Goal: Transaction & Acquisition: Book appointment/travel/reservation

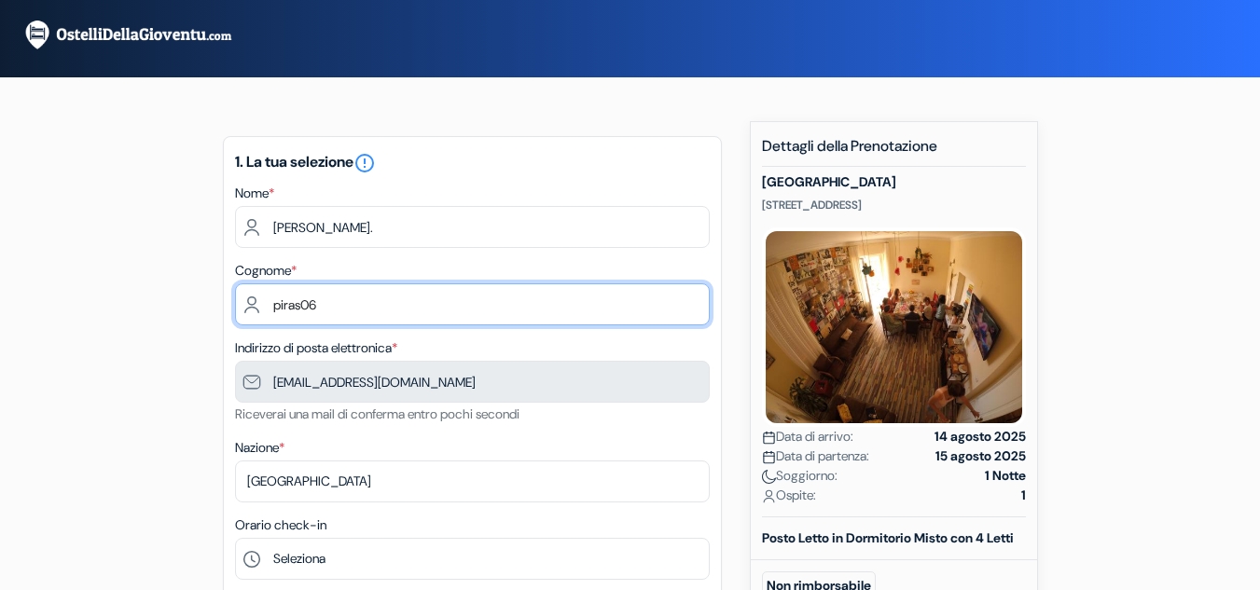
click at [391, 314] on input "piras06" at bounding box center [472, 304] width 475 height 42
type input "Piras"
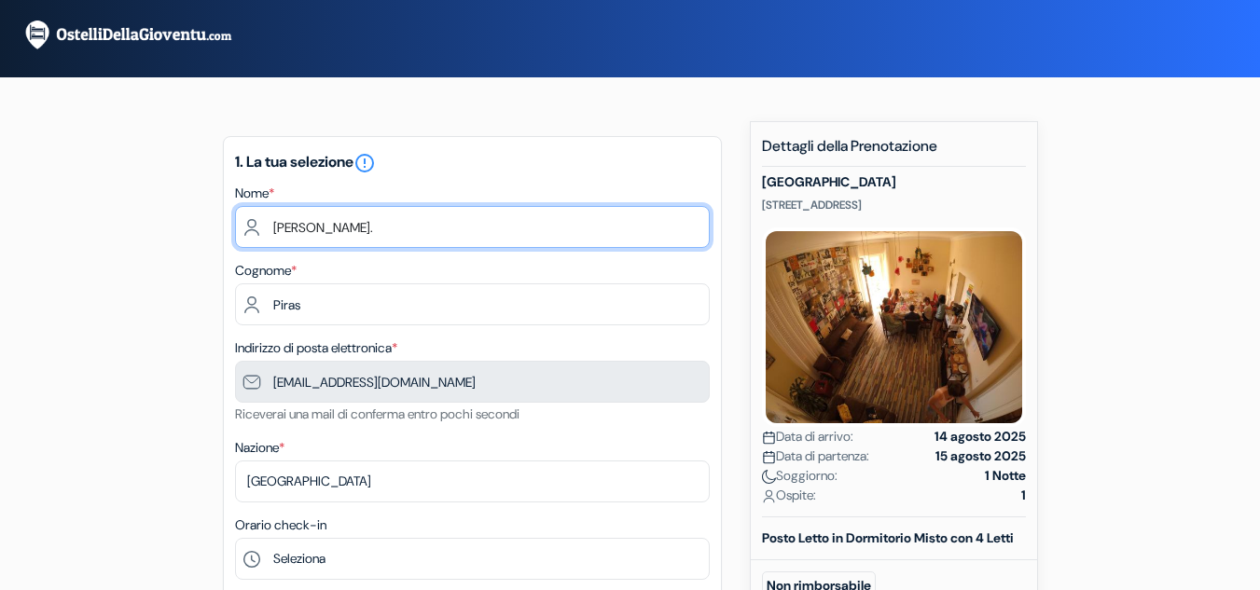
click at [319, 228] on input "Pietro." at bounding box center [472, 227] width 475 height 42
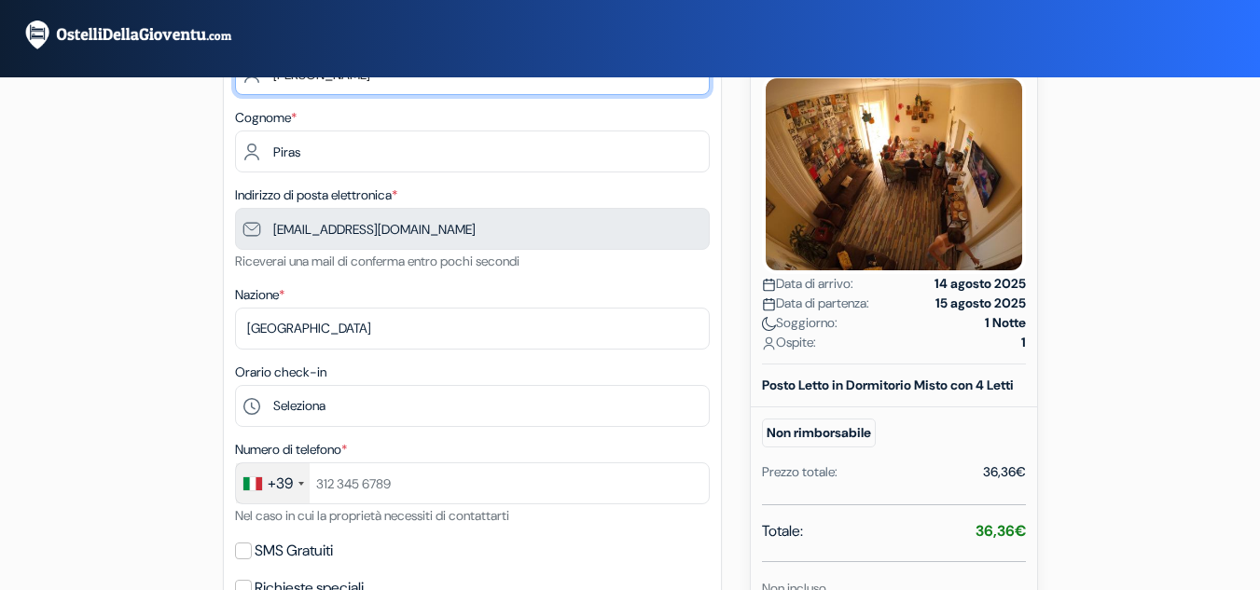
scroll to position [186, 0]
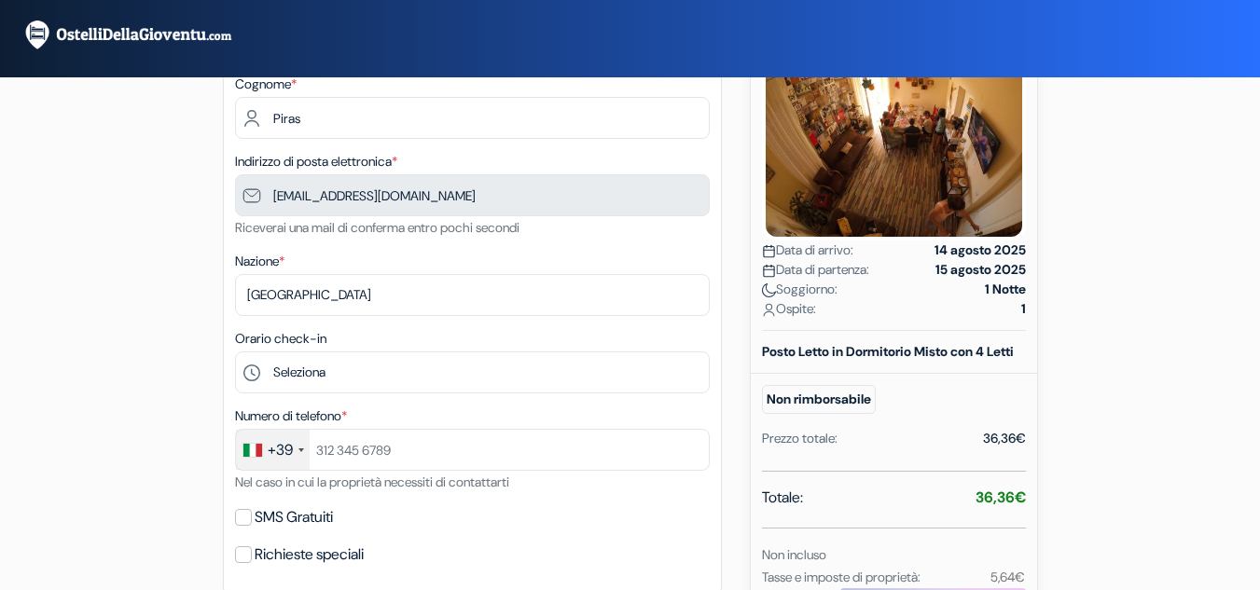
type input "Pietro"
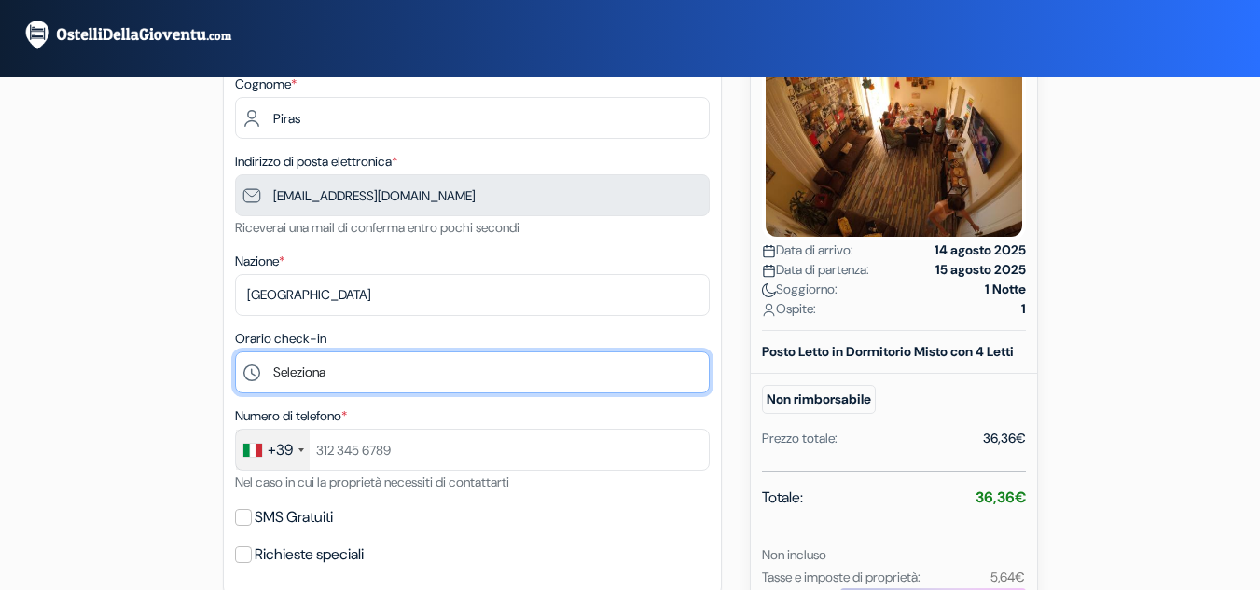
click at [304, 372] on select "Seleziona 14:00 15:00 16:00 17:00 18:00 19:00 20:00 21:00 22:00" at bounding box center [472, 373] width 475 height 42
click at [235, 352] on select "Seleziona 14:00 15:00 16:00 17:00 18:00 19:00 20:00 21:00 22:00" at bounding box center [472, 373] width 475 height 42
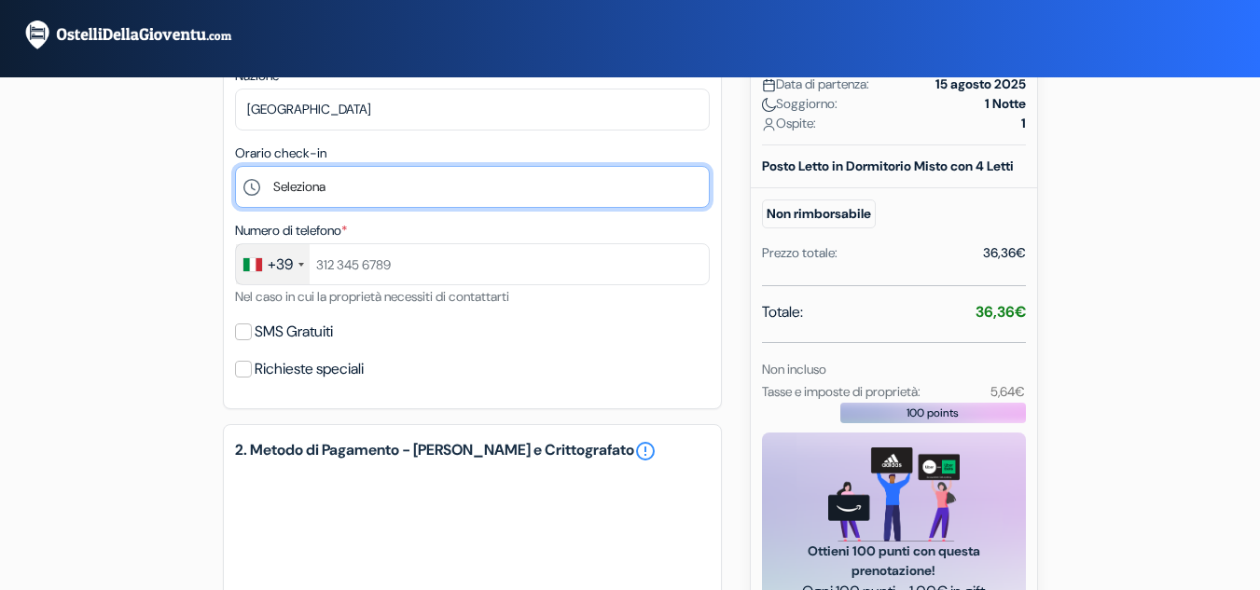
scroll to position [373, 0]
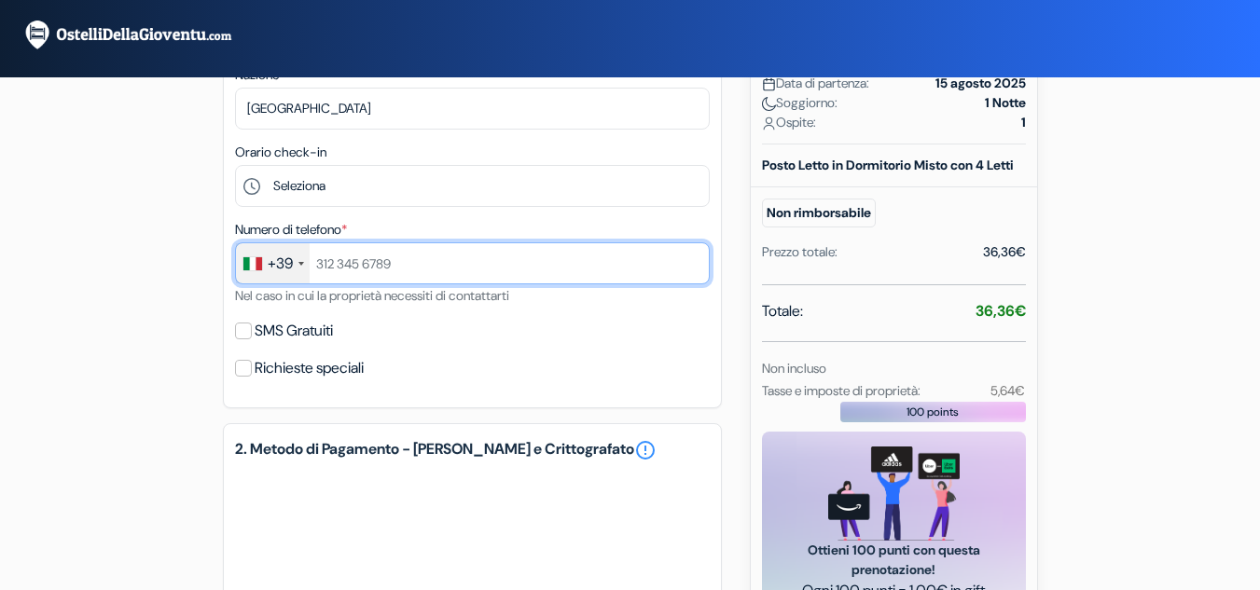
click at [330, 268] on input "text" at bounding box center [472, 263] width 475 height 42
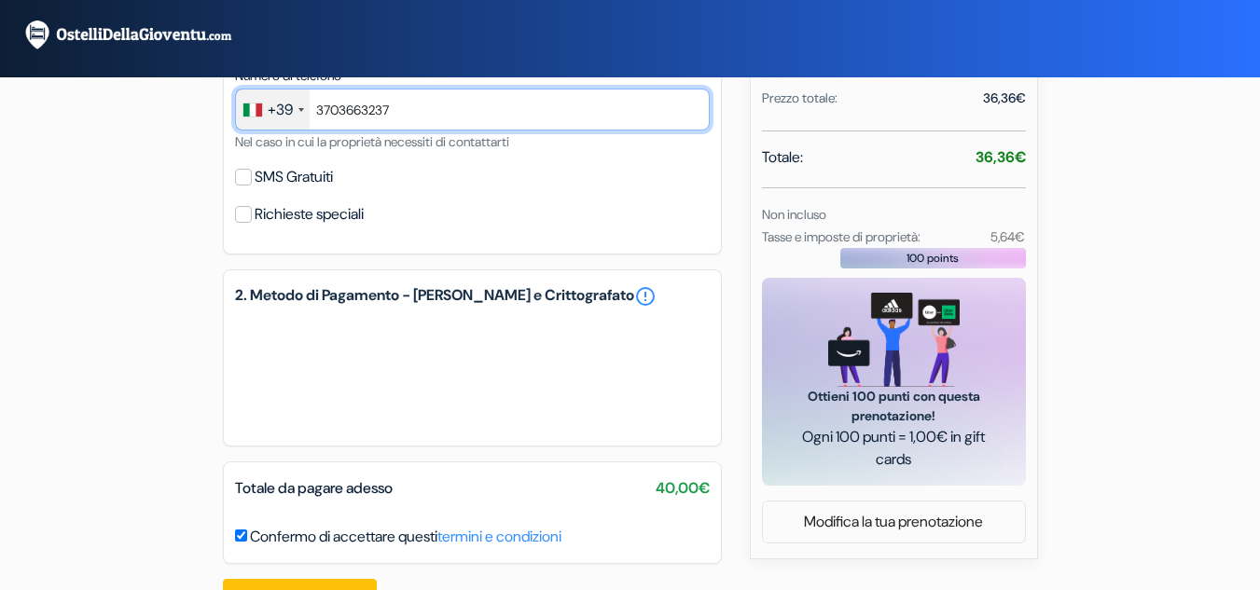
scroll to position [559, 0]
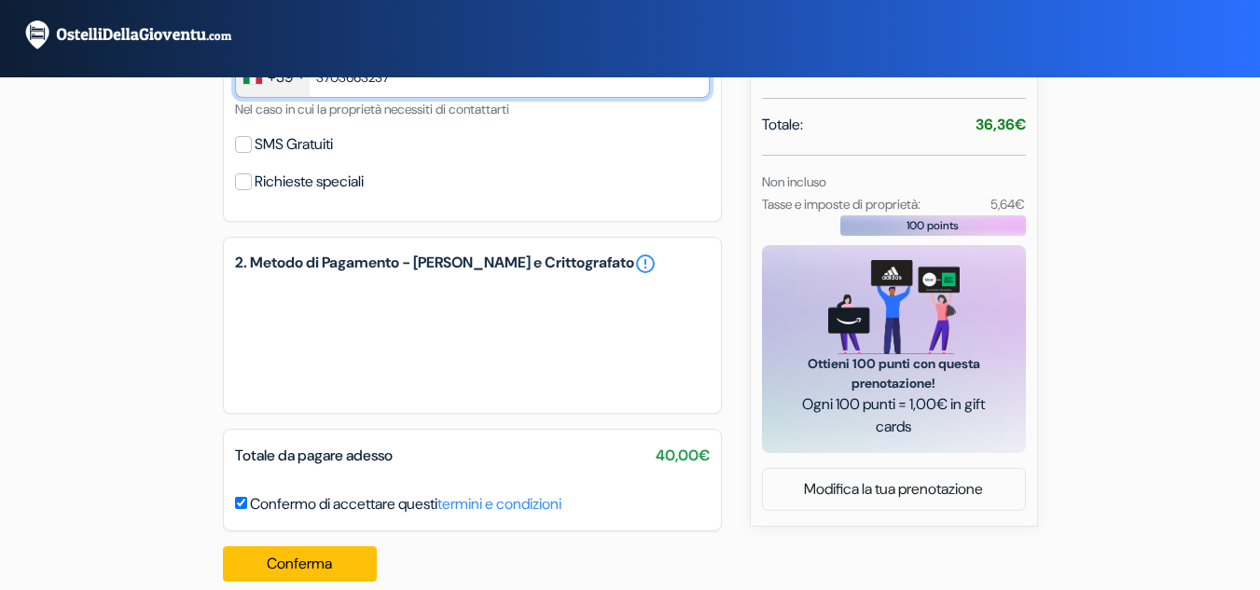
type input "3703663237"
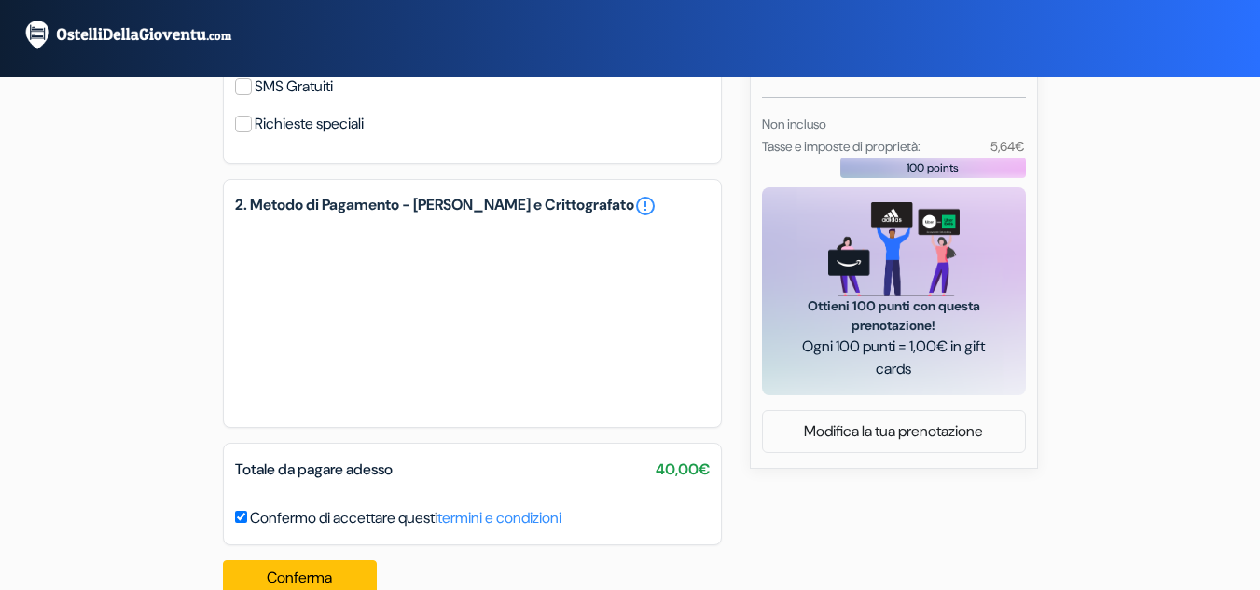
scroll to position [656, 0]
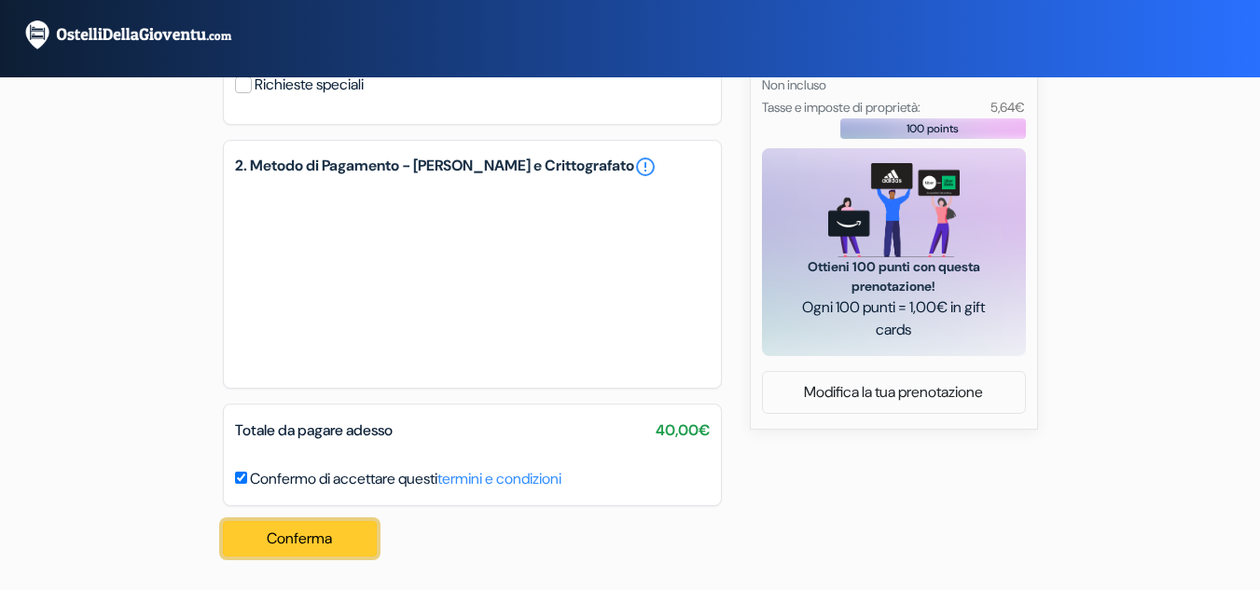
click at [341, 530] on button "Conferma Loading..." at bounding box center [300, 538] width 155 height 35
click at [296, 547] on button "Conferma Loading..." at bounding box center [300, 538] width 155 height 35
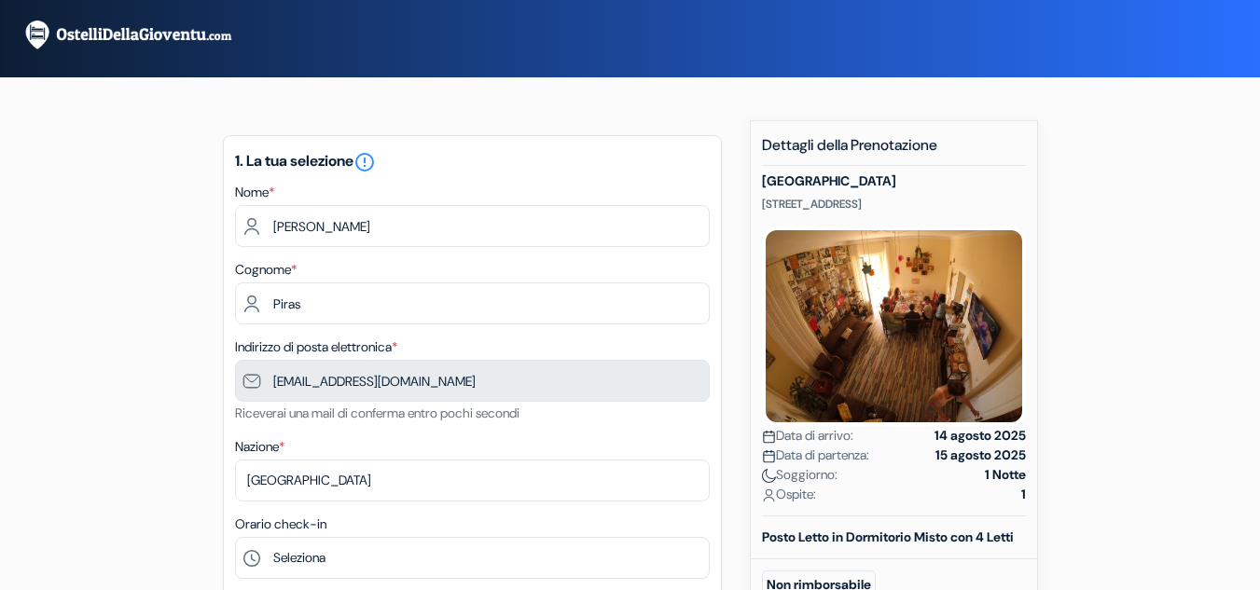
scroll to position [0, 0]
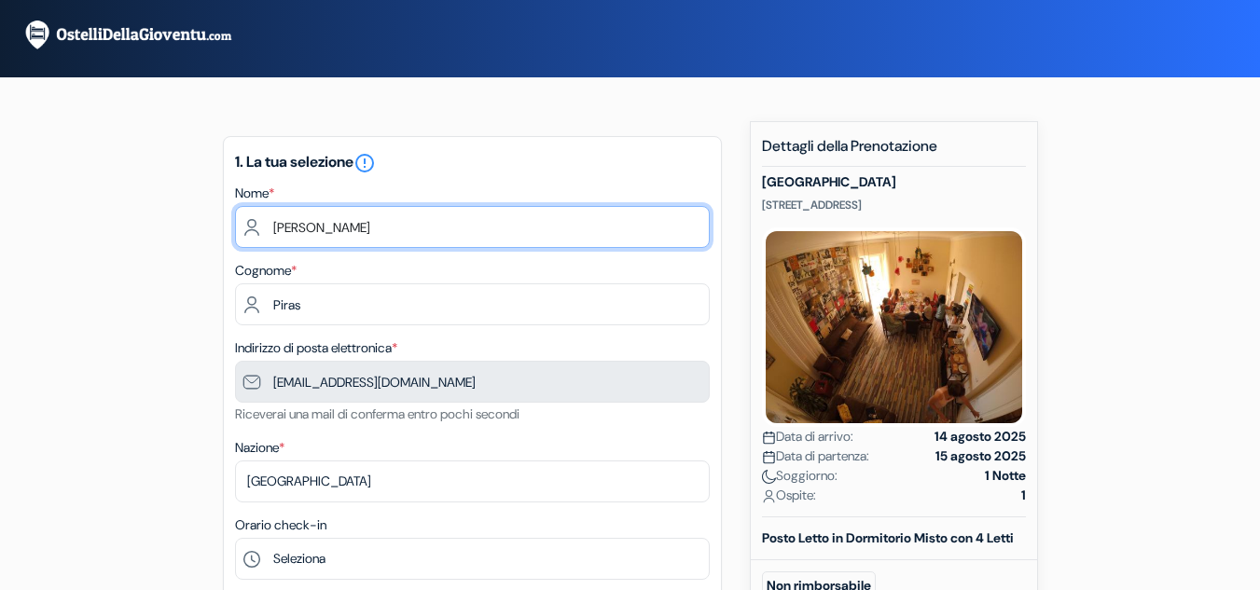
click at [409, 239] on input "Pietro" at bounding box center [472, 227] width 475 height 42
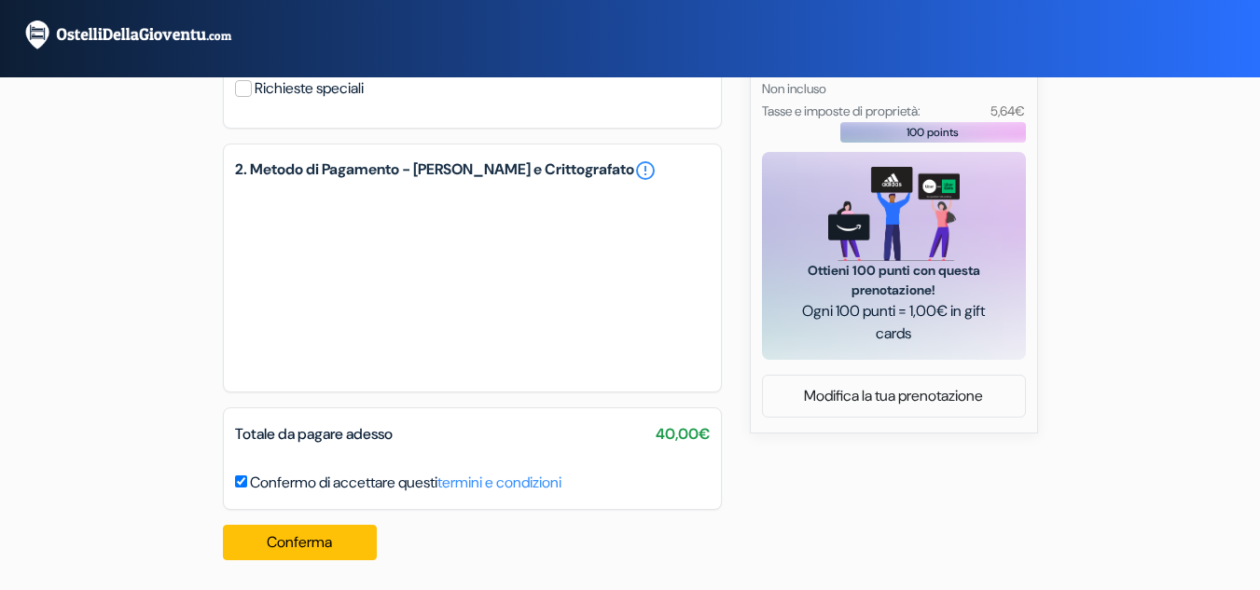
scroll to position [656, 0]
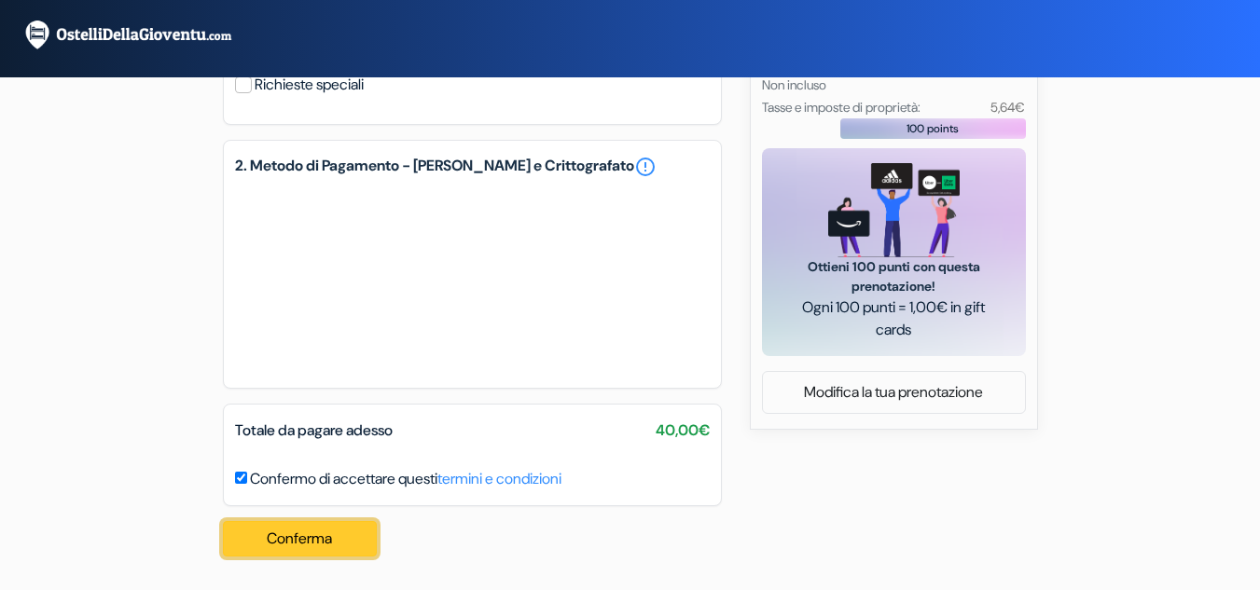
click at [325, 523] on button "Conferma Loading..." at bounding box center [300, 538] width 155 height 35
click at [505, 476] on link "termini e condizioni" at bounding box center [499, 479] width 124 height 20
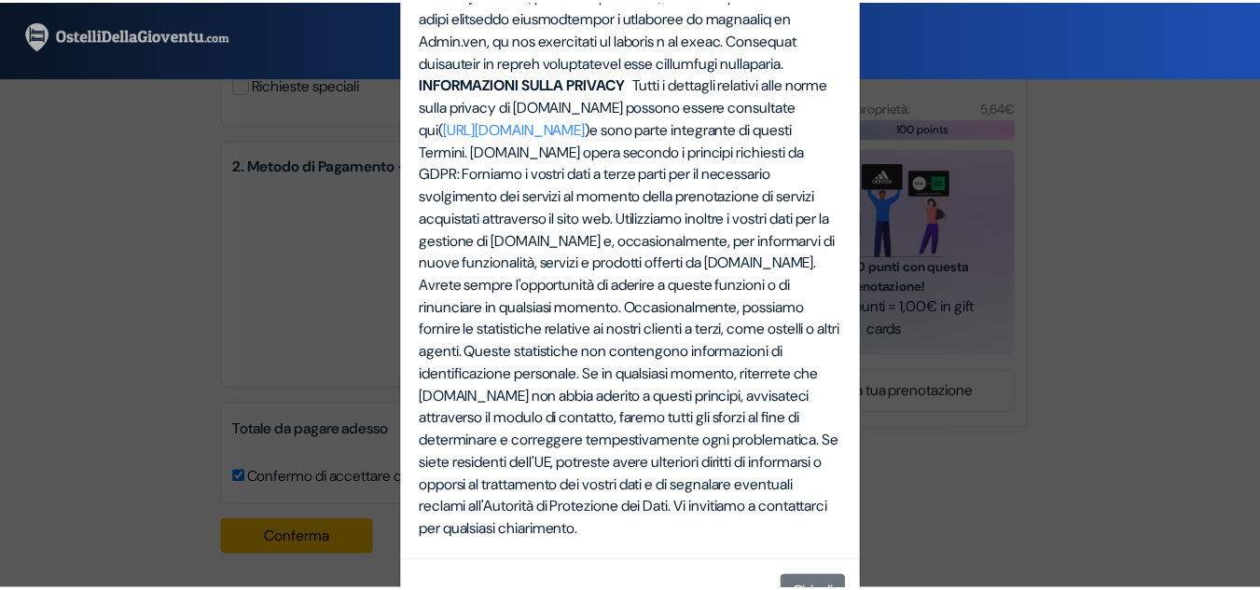
scroll to position [5715, 0]
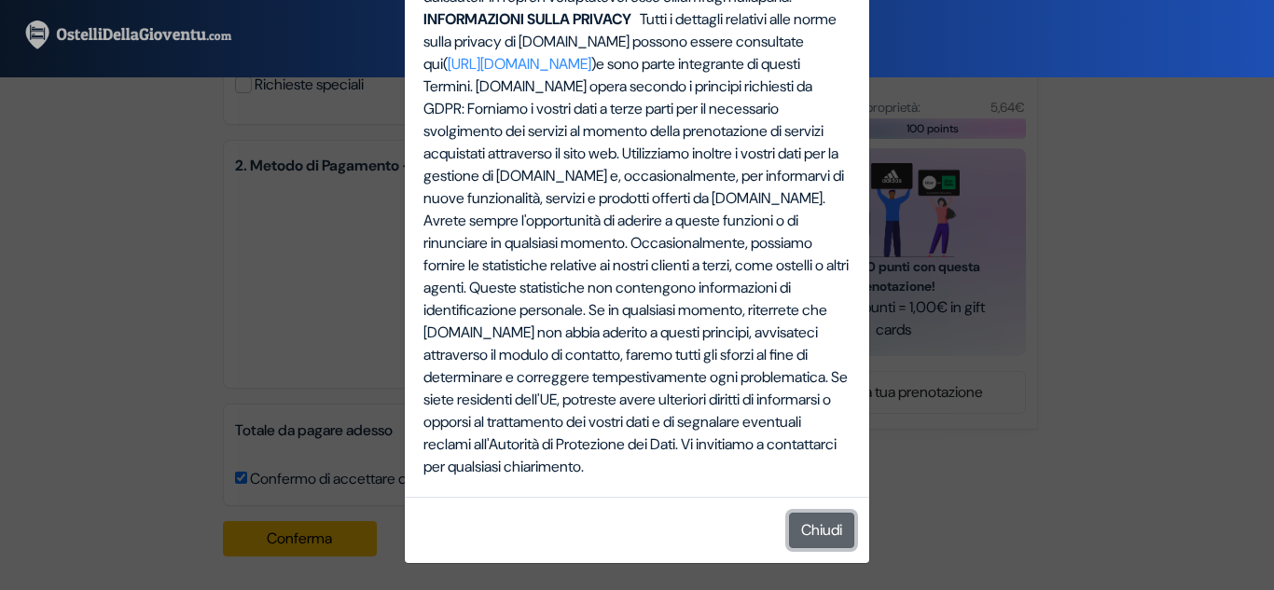
click at [815, 527] on button "Chiudi" at bounding box center [821, 530] width 65 height 35
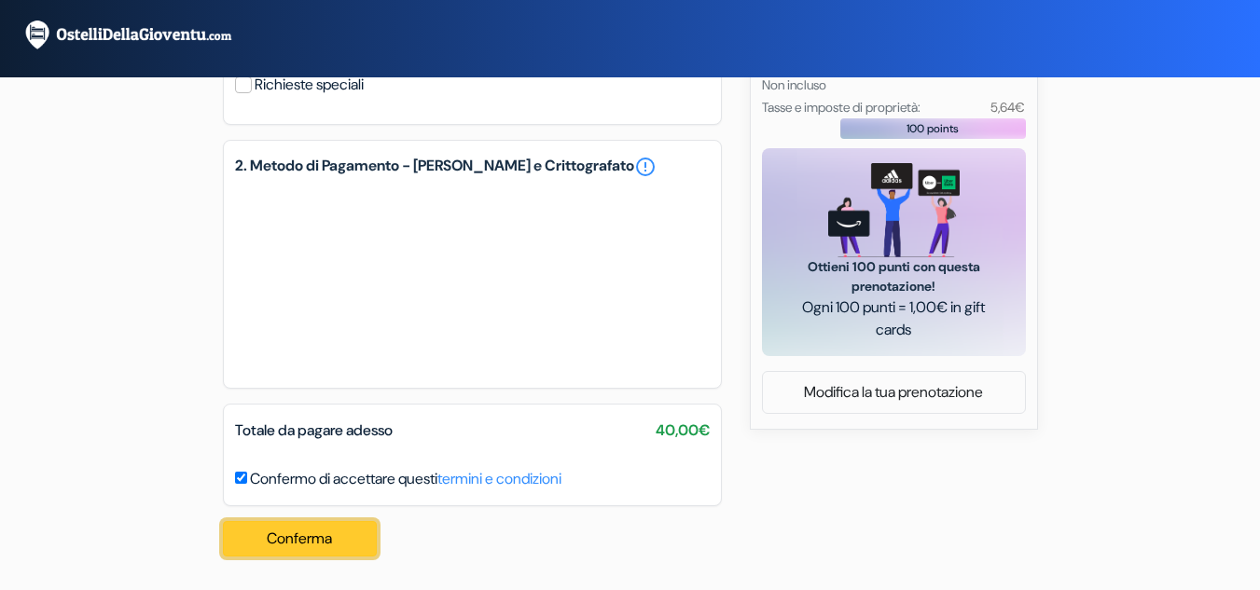
click at [325, 543] on button "Conferma Loading..." at bounding box center [300, 538] width 155 height 35
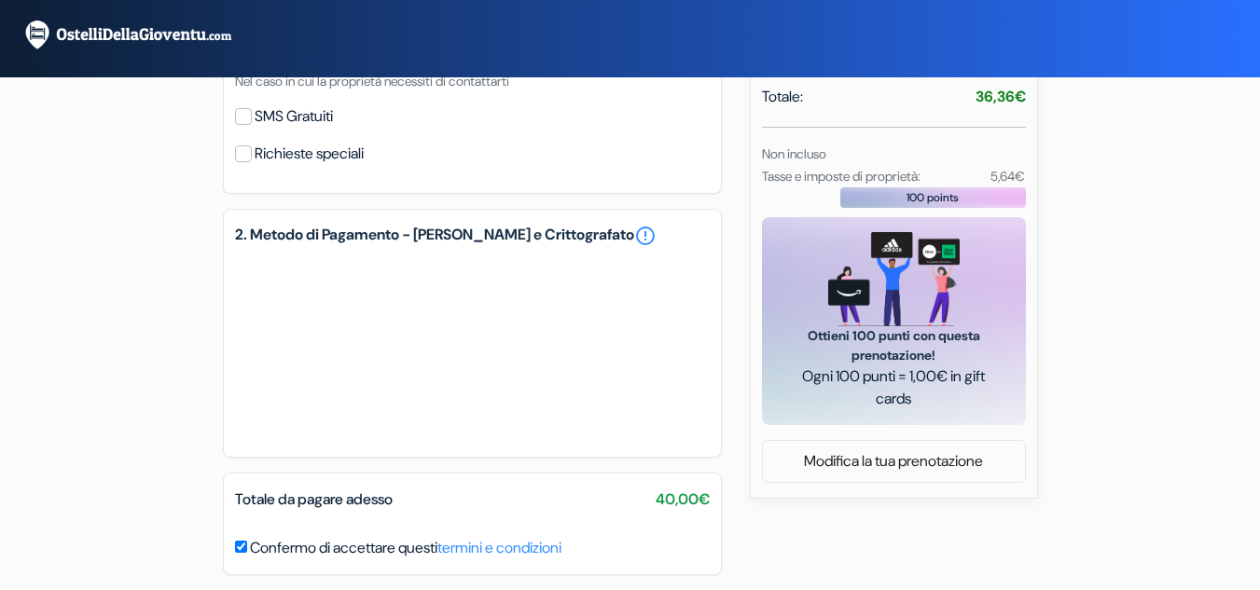
scroll to position [656, 0]
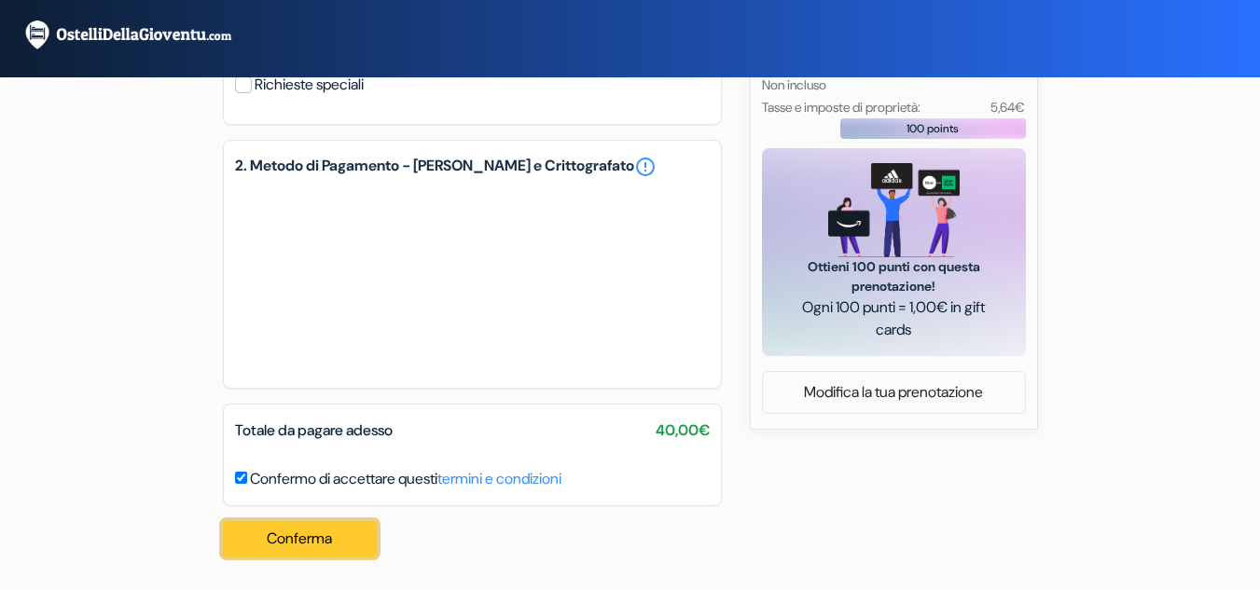
click at [331, 551] on button "Conferma Loading..." at bounding box center [300, 538] width 155 height 35
click at [320, 536] on button "Conferma Loading..." at bounding box center [300, 538] width 155 height 35
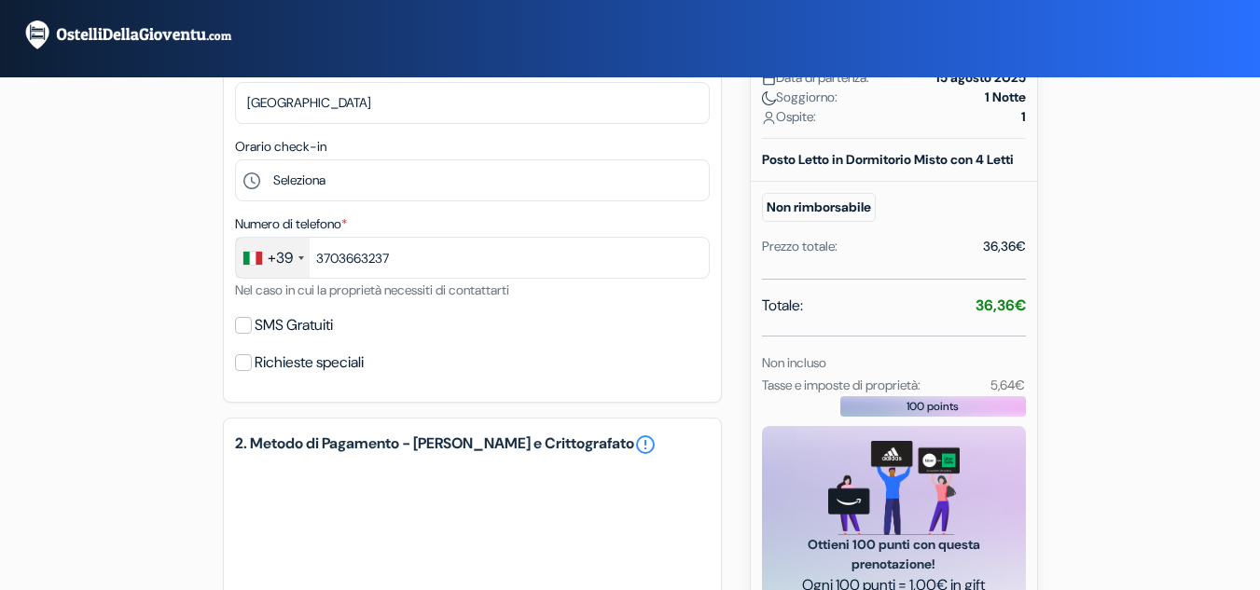
scroll to position [377, 0]
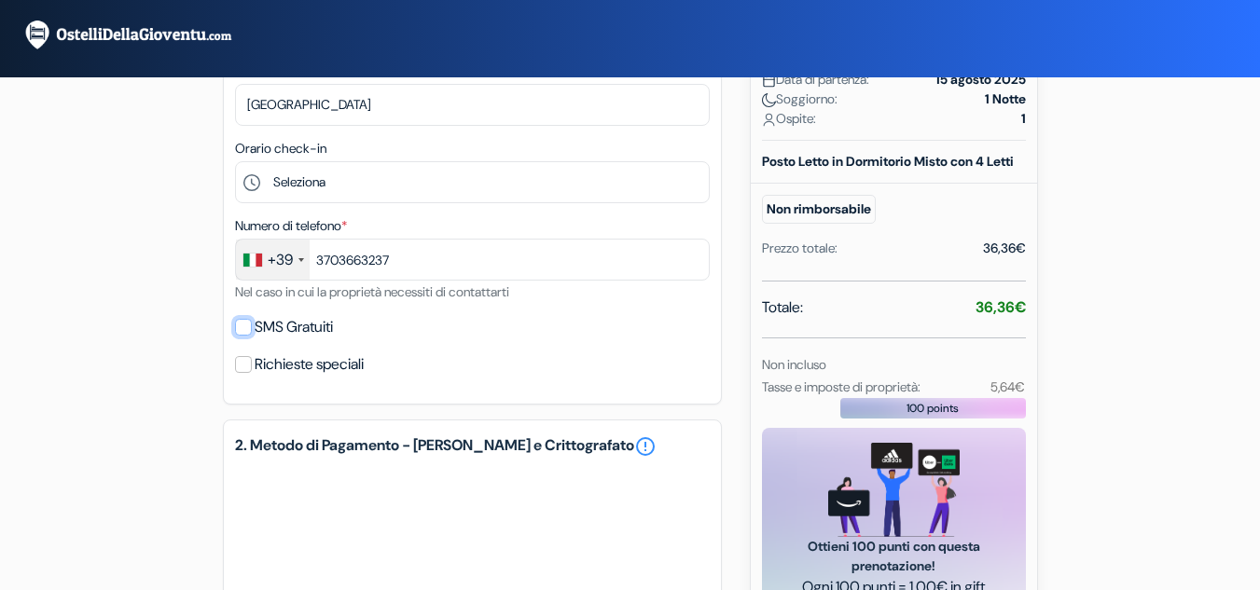
click at [248, 327] on input "SMS Gratuiti" at bounding box center [243, 327] width 17 height 17
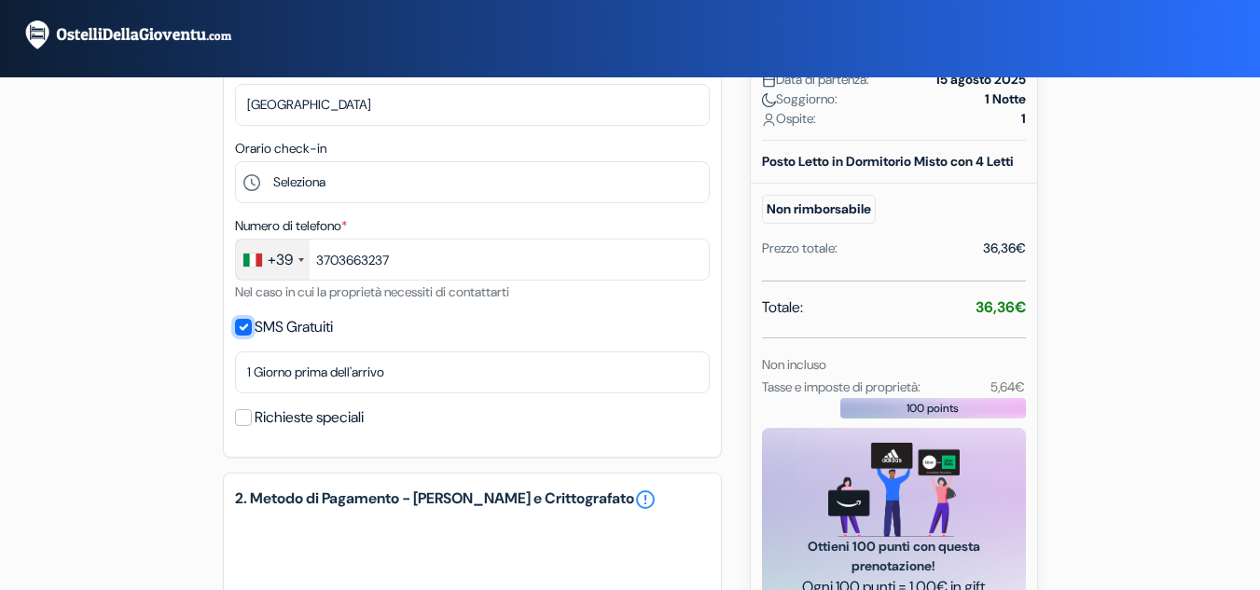
click at [248, 327] on input "SMS Gratuiti" at bounding box center [243, 327] width 17 height 17
checkbox input "false"
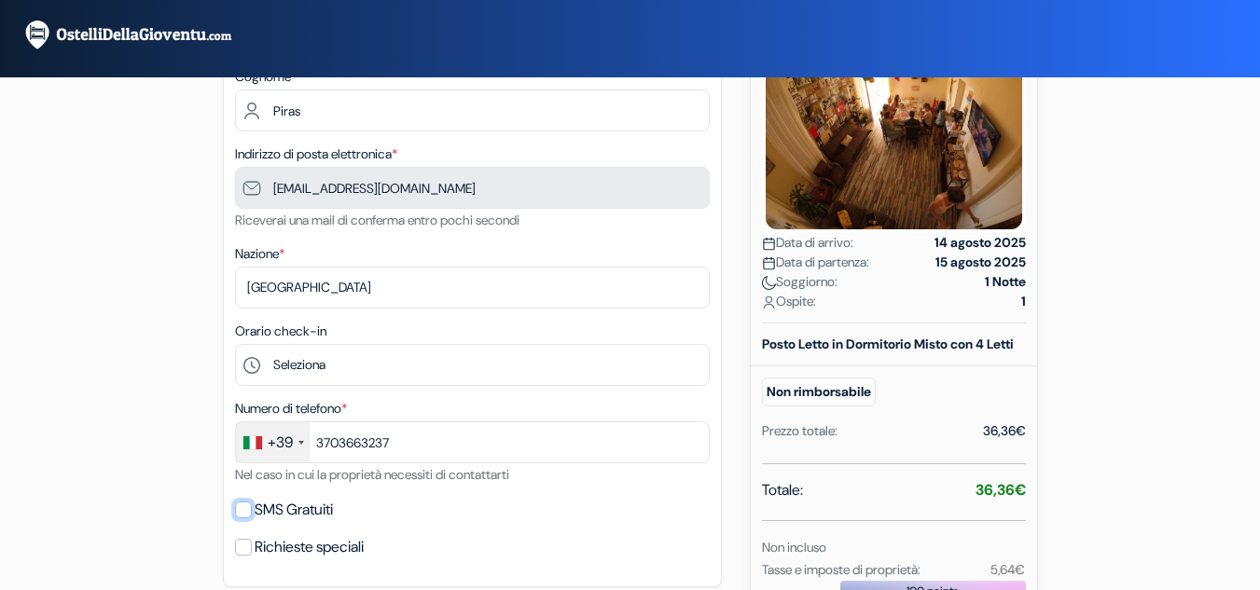
scroll to position [0, 0]
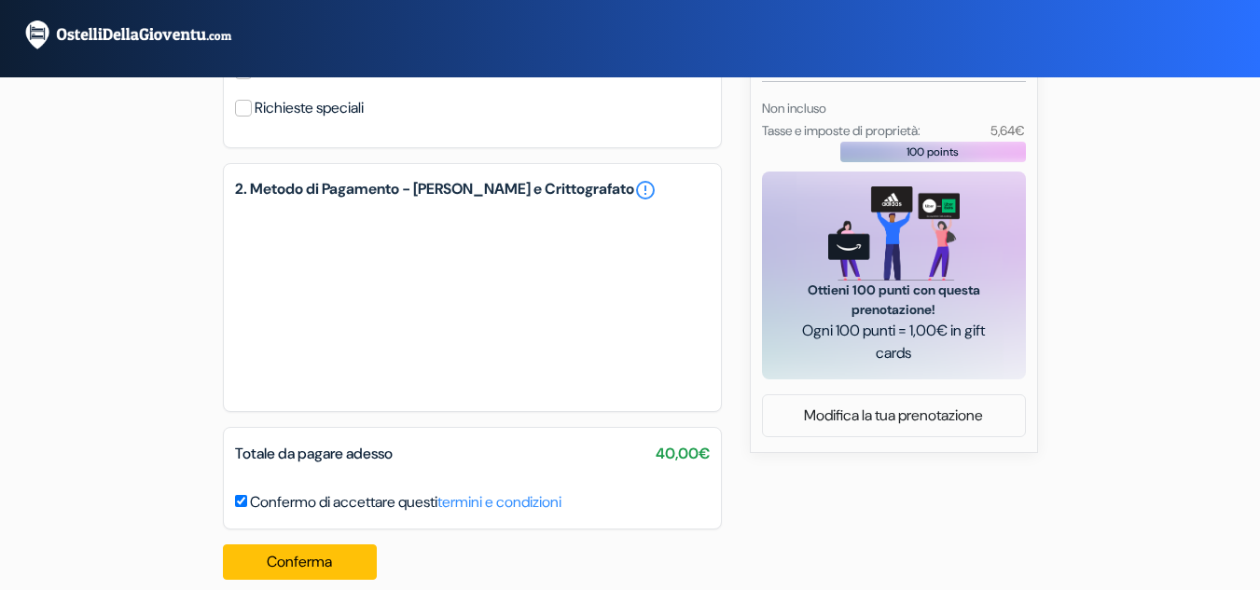
scroll to position [656, 0]
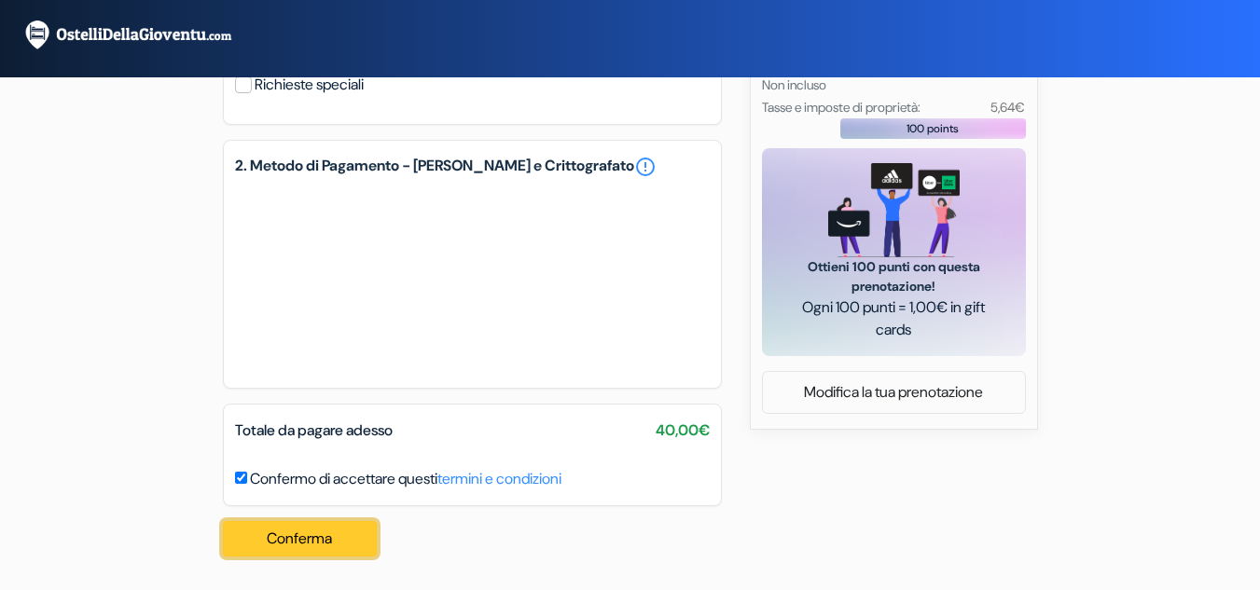
click at [314, 525] on button "Conferma Loading..." at bounding box center [300, 538] width 155 height 35
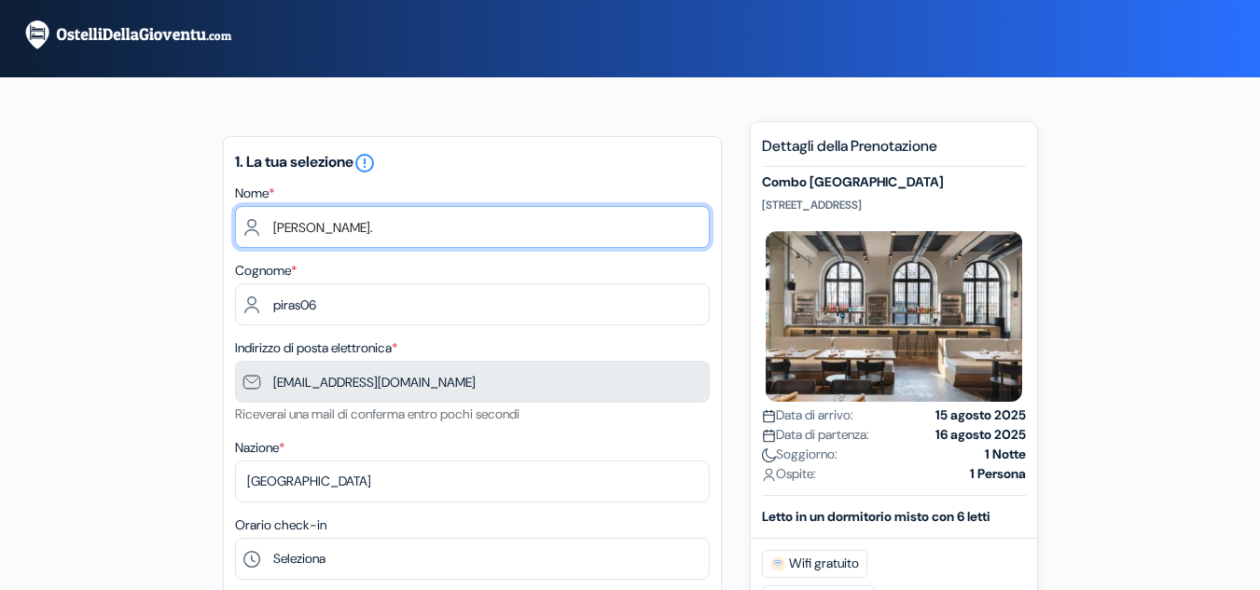
click at [396, 236] on input "Pietro." at bounding box center [472, 227] width 475 height 42
type input "Pietro"
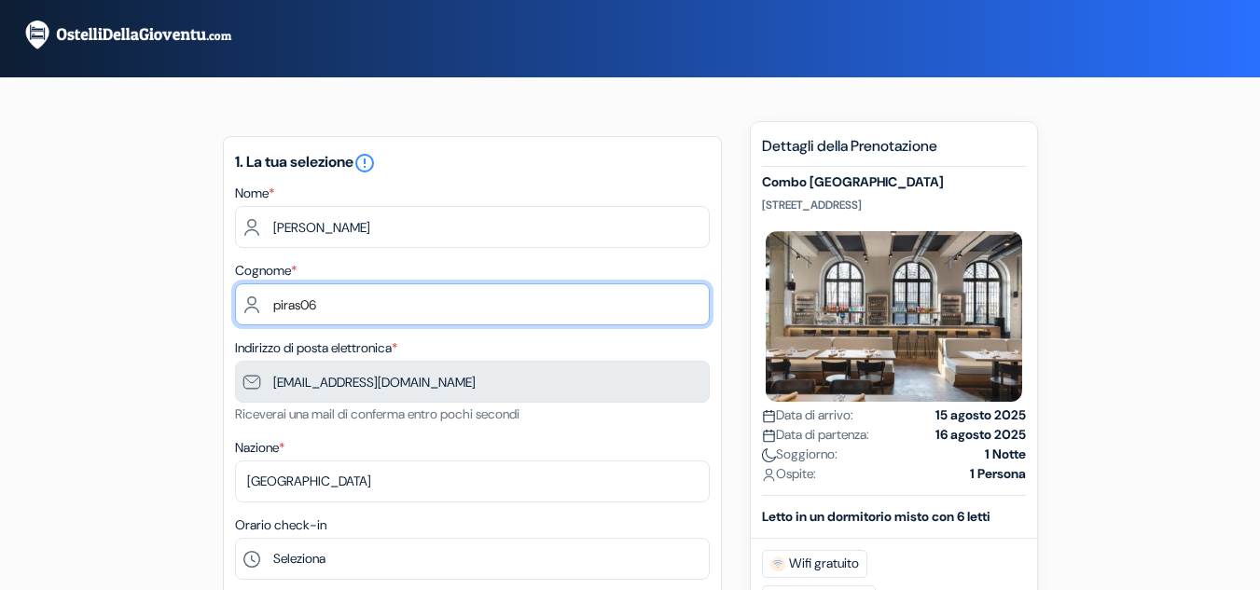
drag, startPoint x: 332, startPoint y: 314, endPoint x: 203, endPoint y: 304, distance: 129.1
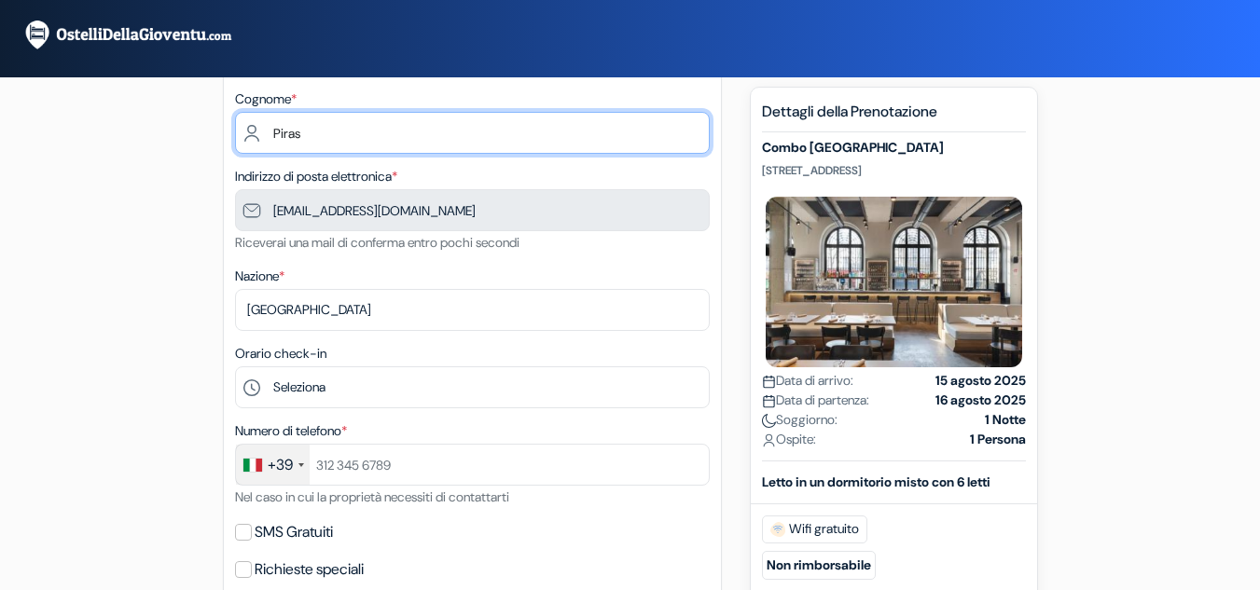
scroll to position [186, 0]
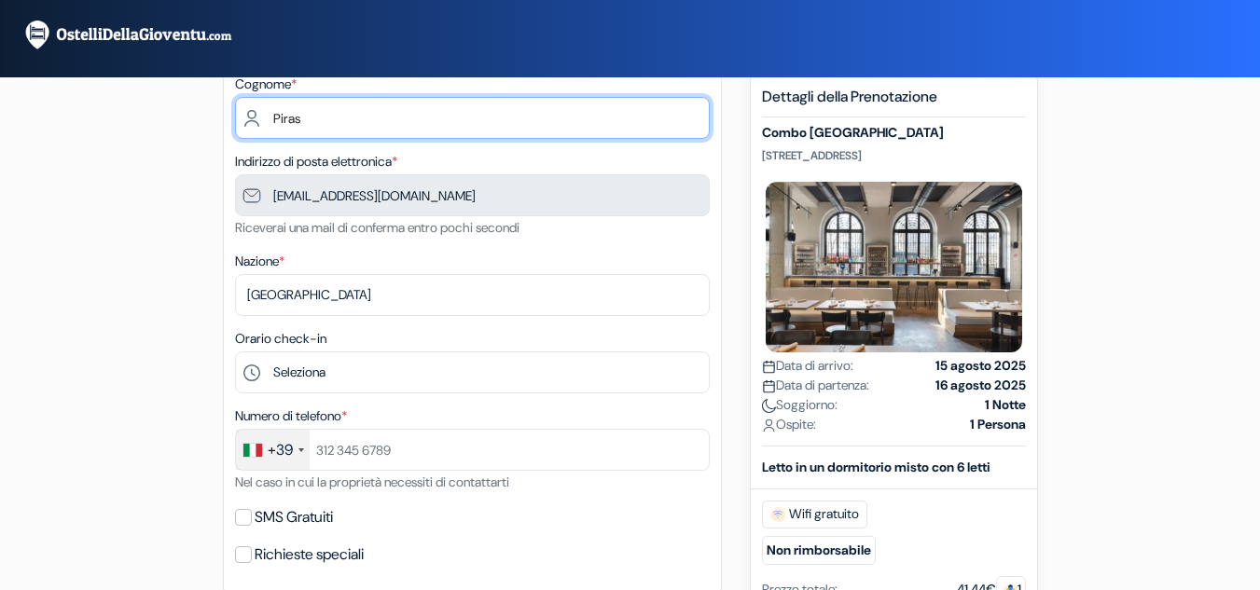
type input "Piras"
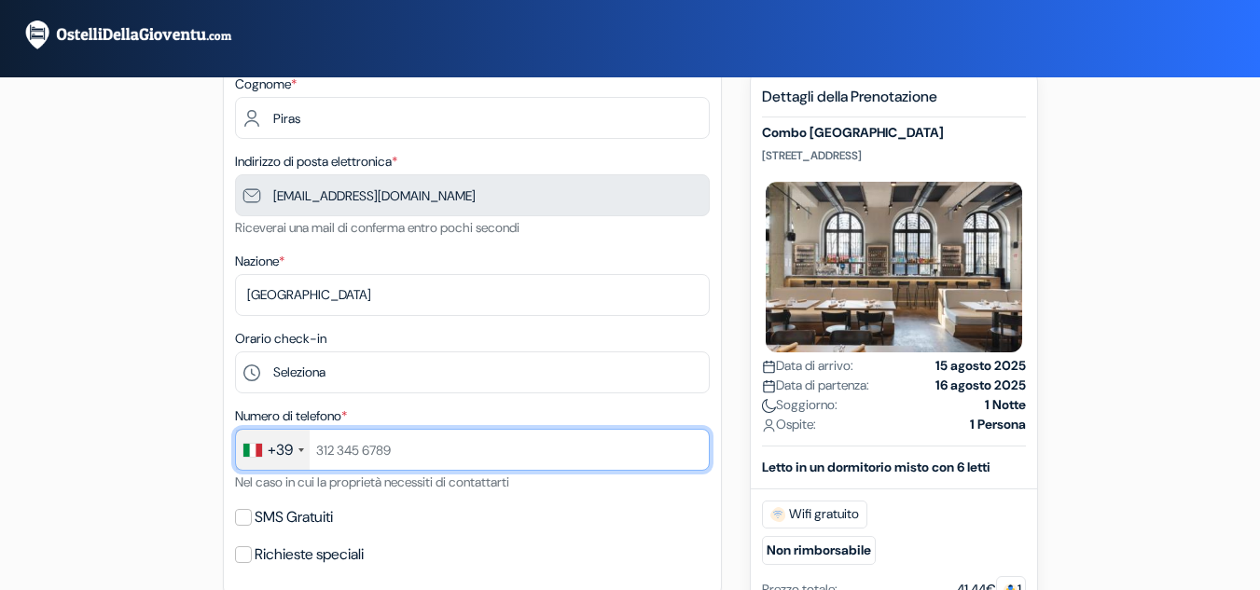
click at [361, 464] on input "text" at bounding box center [472, 450] width 475 height 42
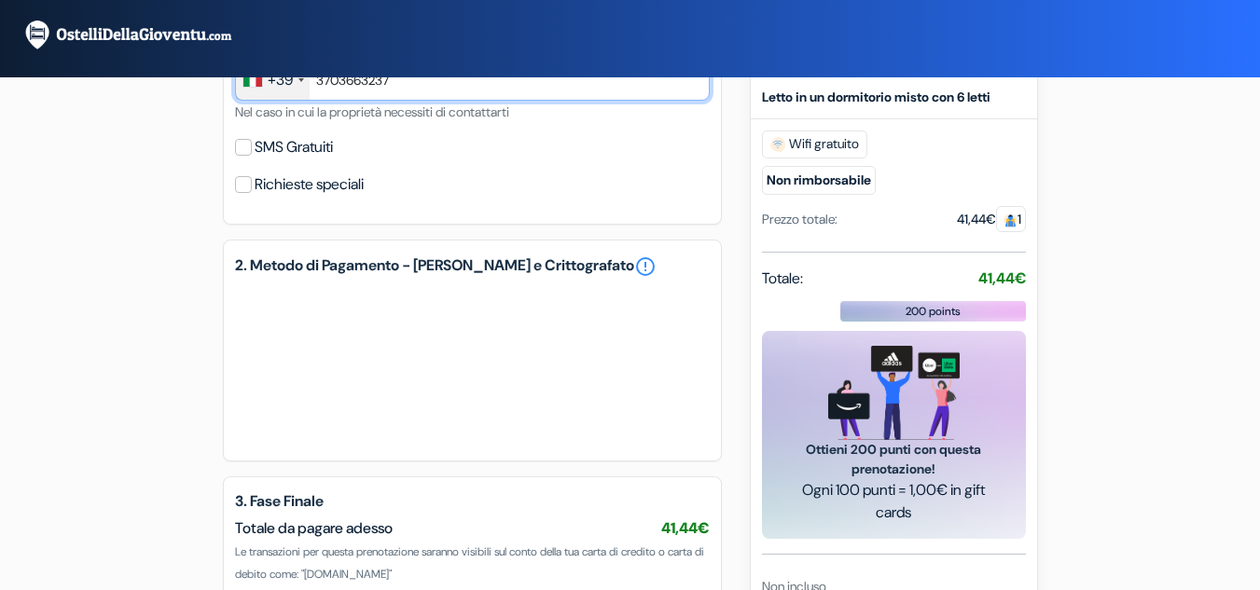
scroll to position [684, 0]
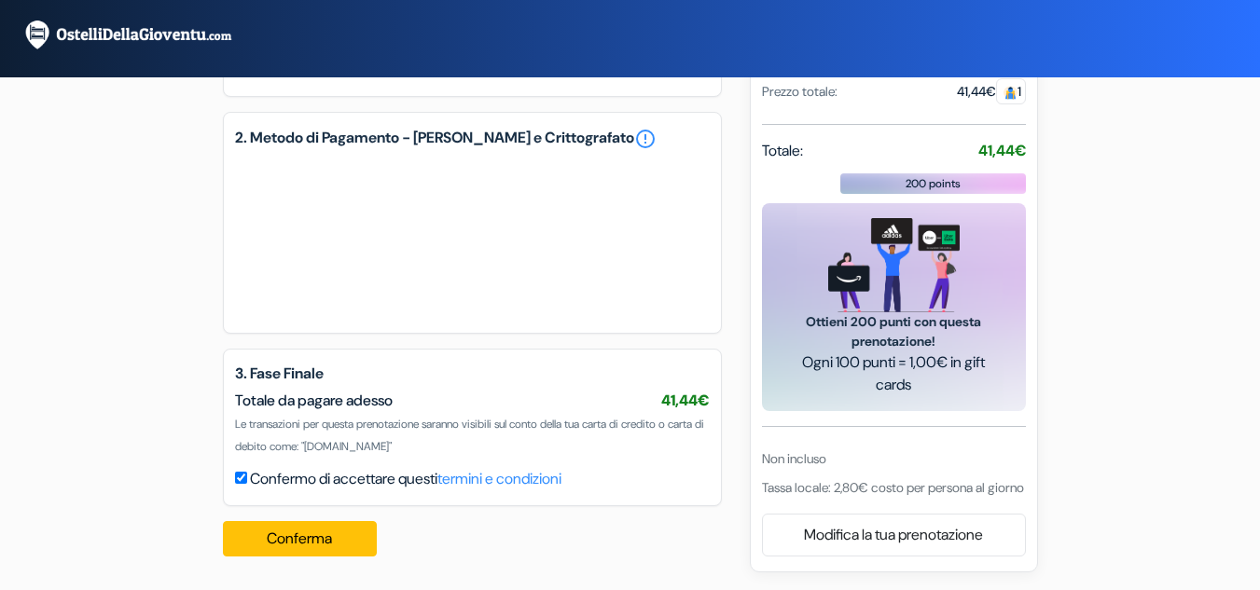
type input "3703663237"
click at [299, 527] on button "Conferma Loading..." at bounding box center [300, 538] width 155 height 35
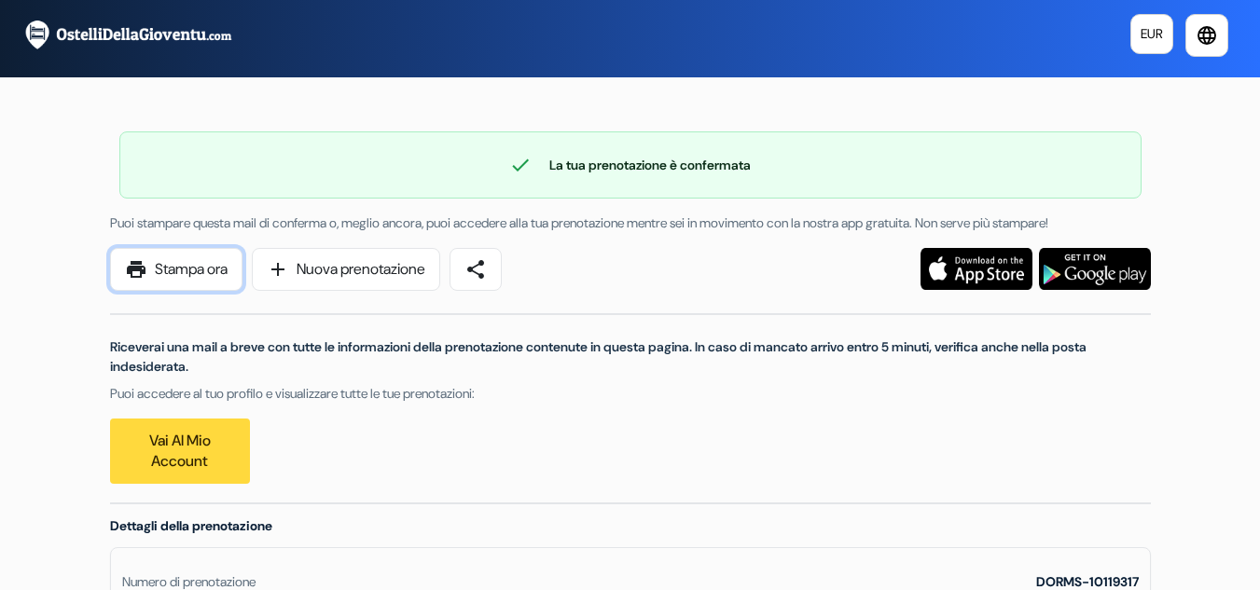
click at [181, 272] on link "print Stampa ora" at bounding box center [176, 269] width 132 height 43
click at [483, 268] on span "share" at bounding box center [475, 269] width 22 height 22
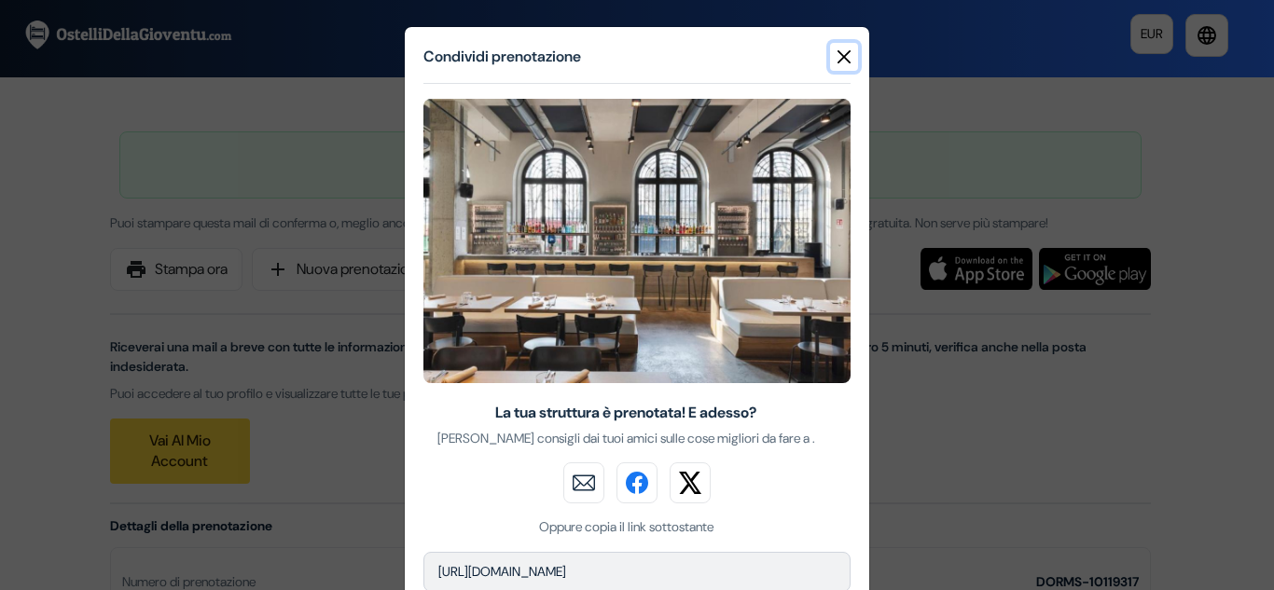
click at [847, 48] on button "Close" at bounding box center [844, 57] width 28 height 28
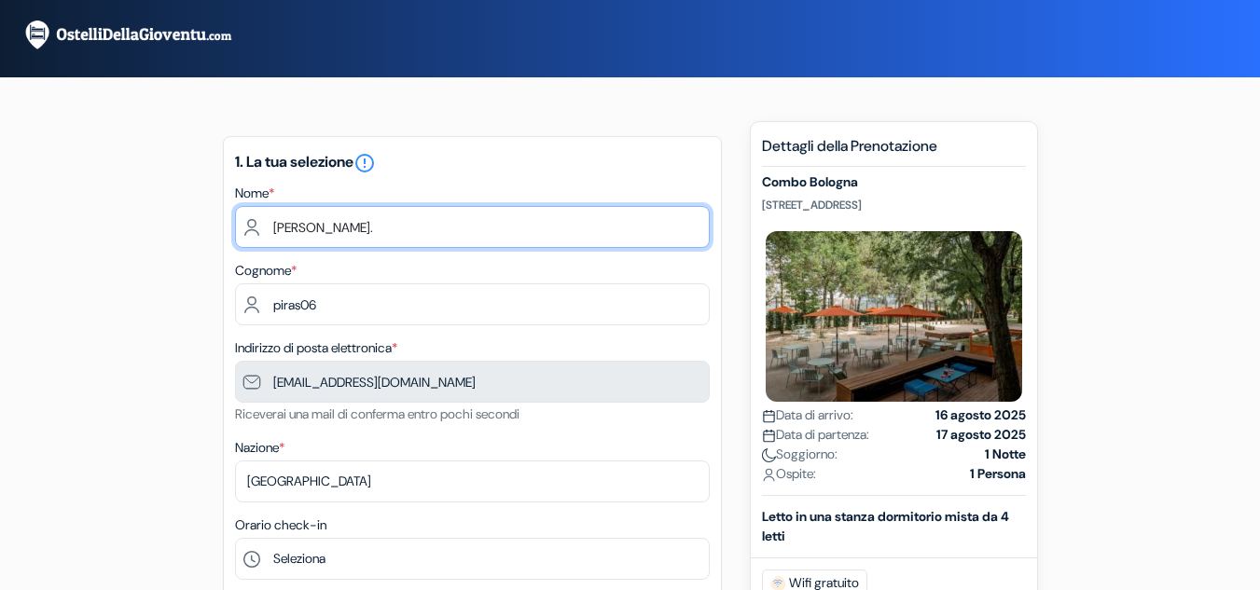
click at [427, 229] on input "Pietro." at bounding box center [472, 227] width 475 height 42
type input "Pietro"
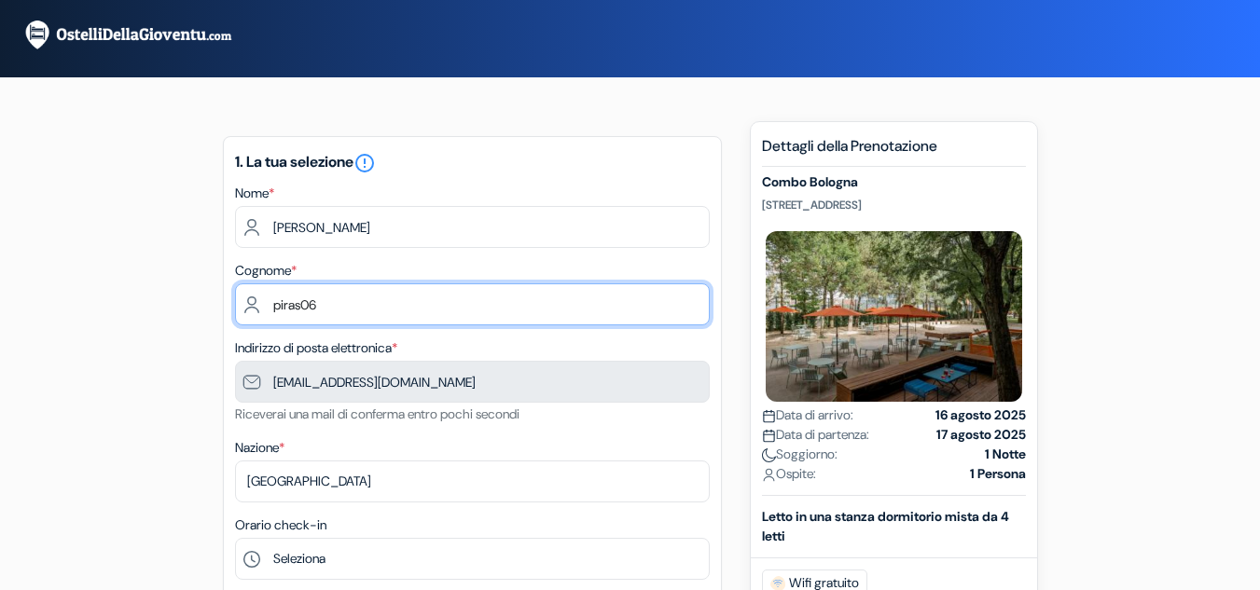
click at [412, 297] on input "piras06" at bounding box center [472, 304] width 475 height 42
type input "Piras"
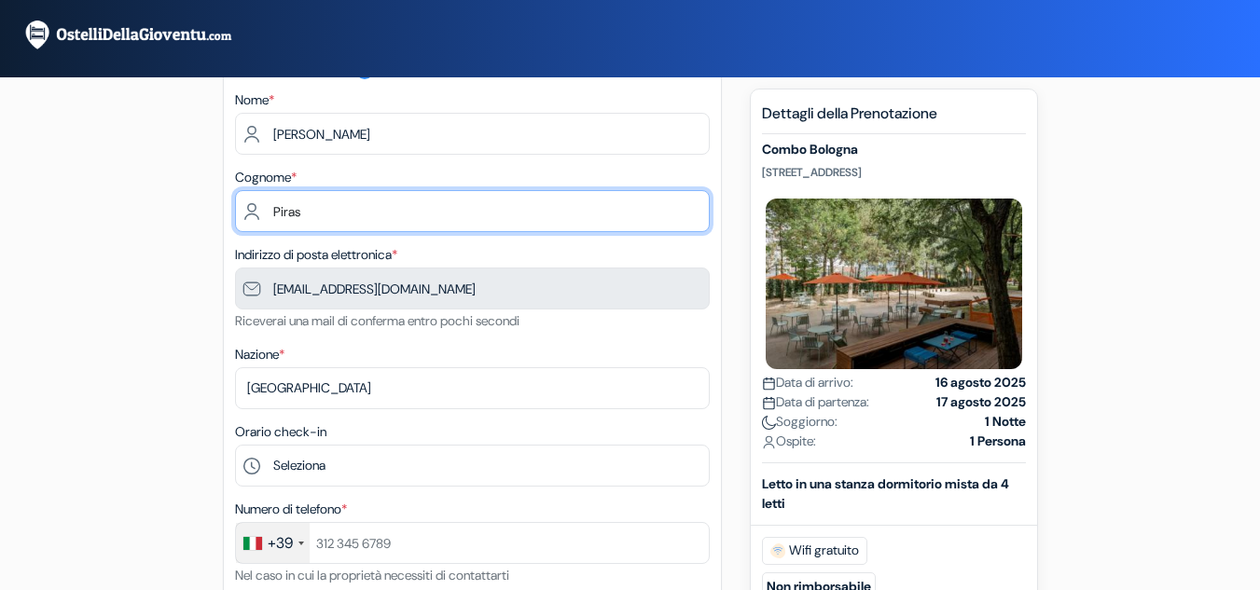
scroll to position [186, 0]
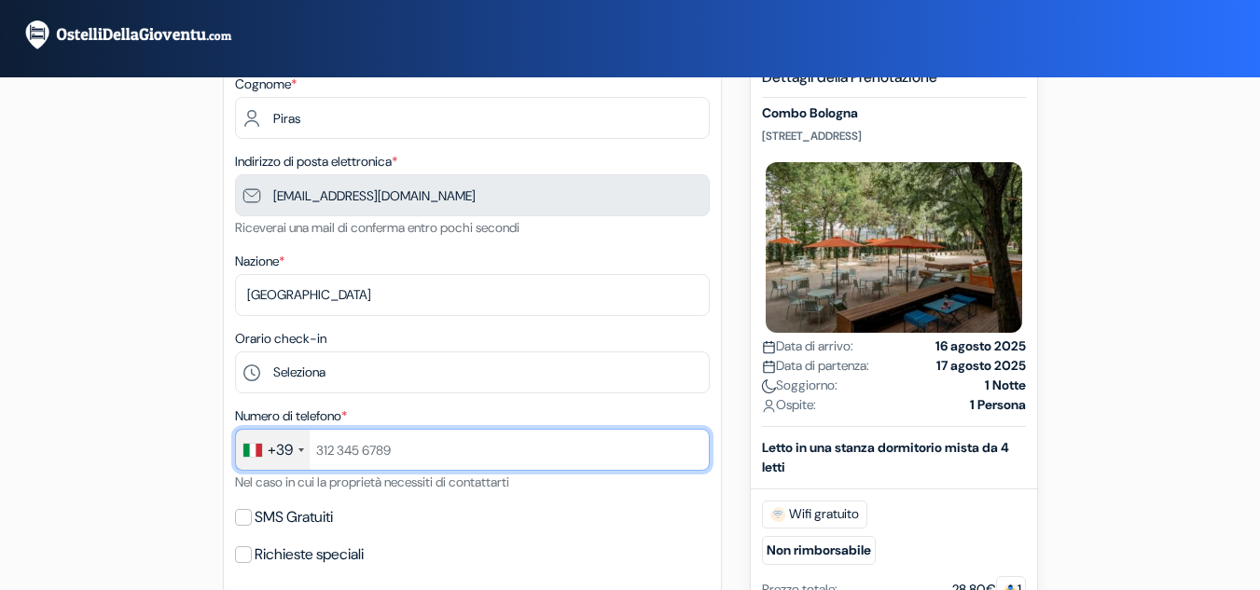
click at [364, 460] on input "text" at bounding box center [472, 450] width 475 height 42
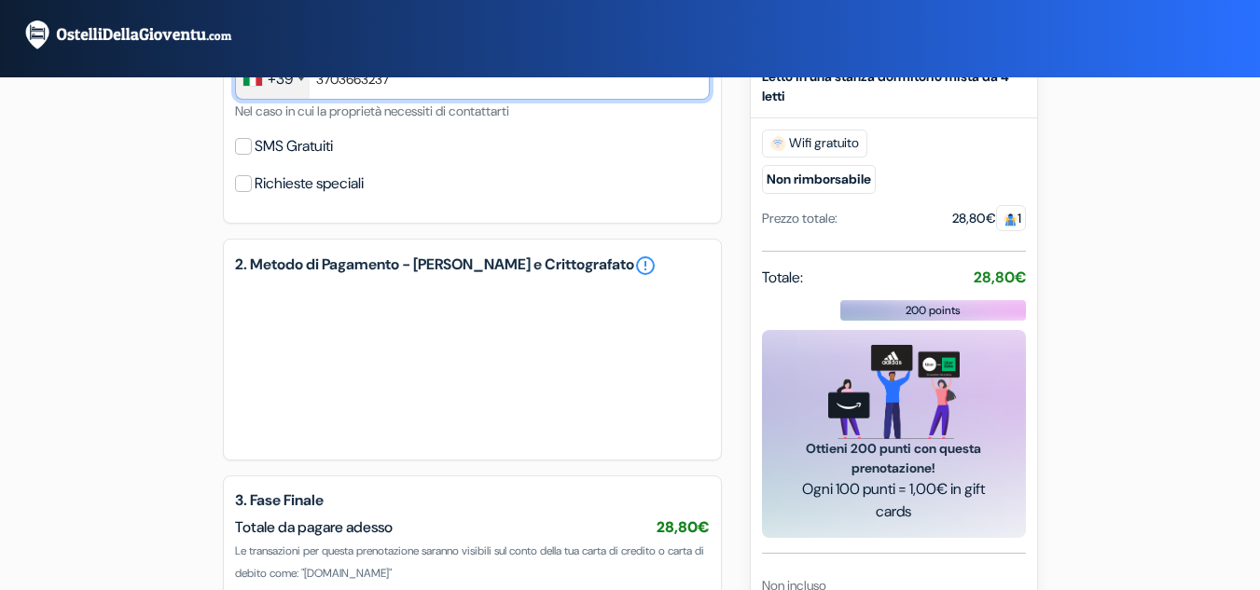
scroll to position [559, 0]
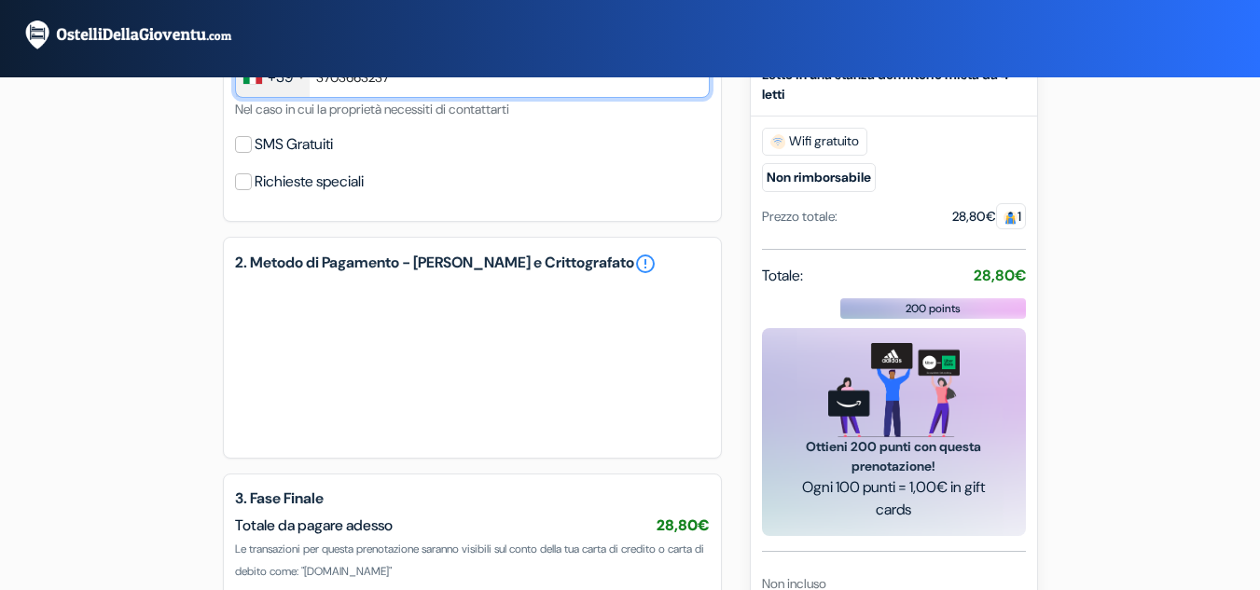
type input "3703663237"
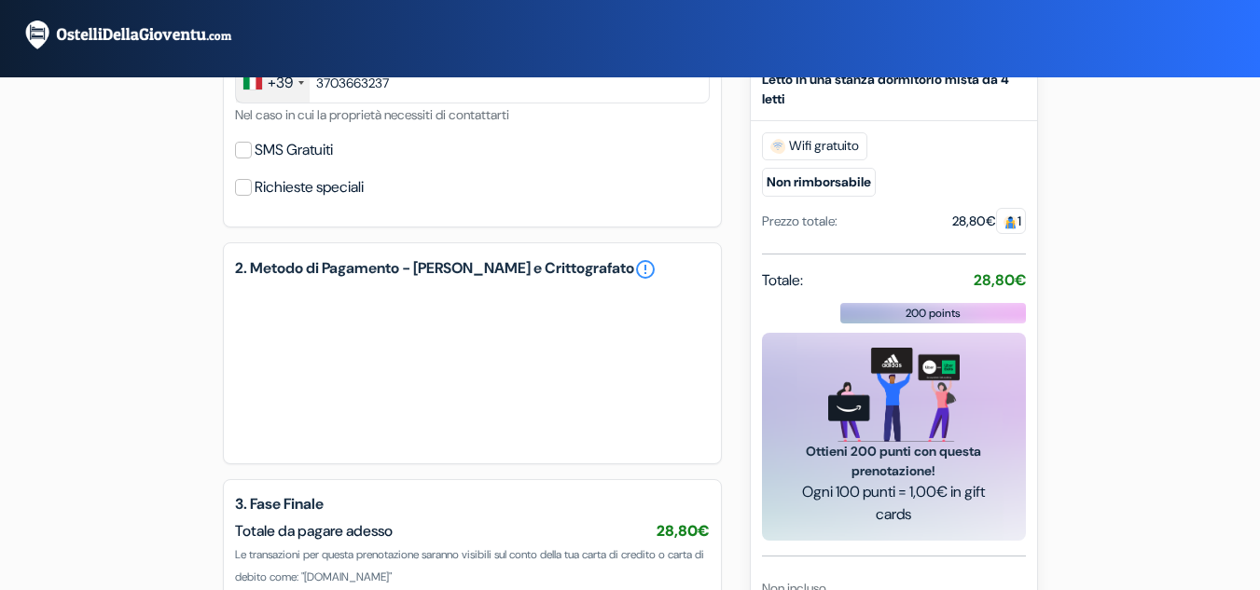
scroll to position [684, 0]
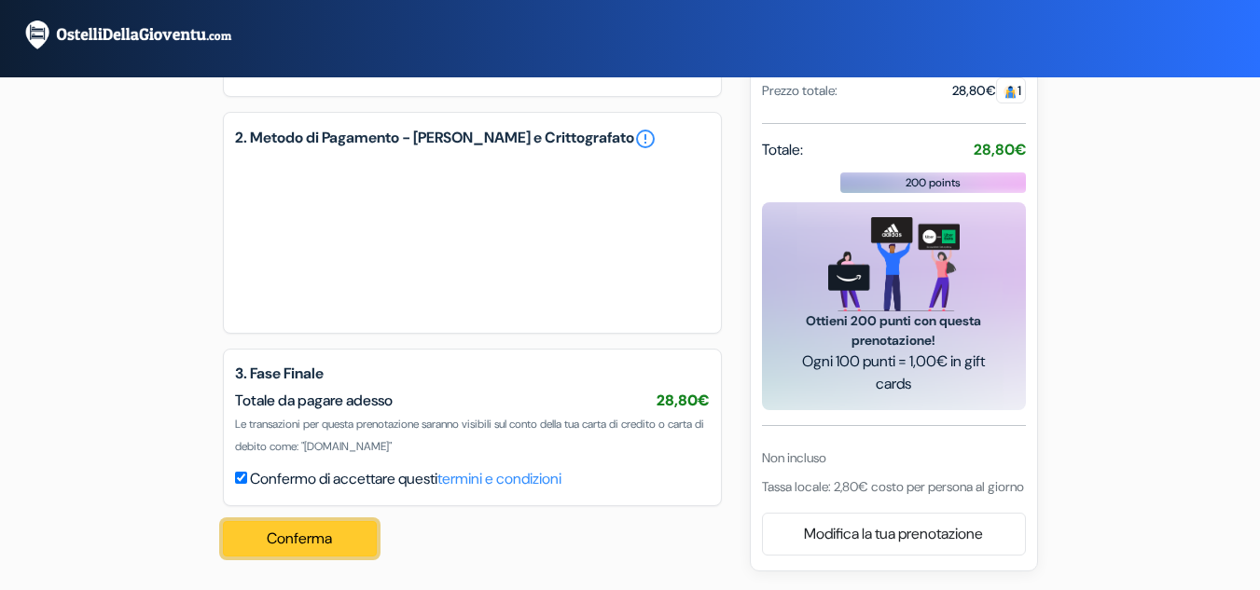
click at [360, 531] on button "Conferma Loading..." at bounding box center [300, 538] width 155 height 35
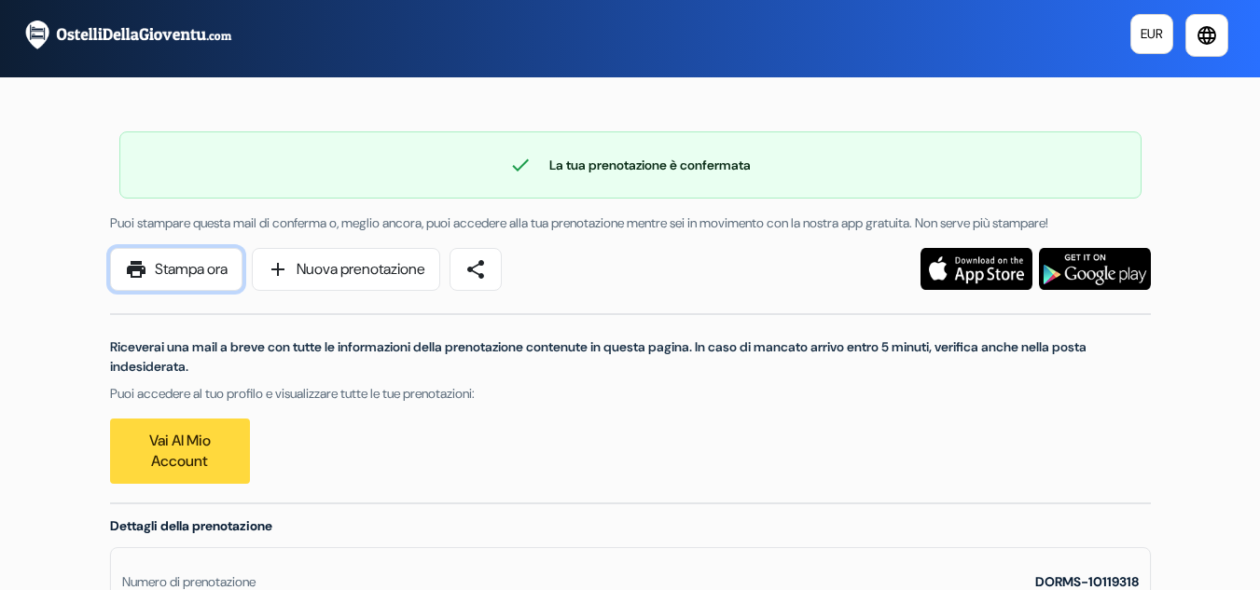
click at [218, 268] on link "print Stampa ora" at bounding box center [176, 269] width 132 height 43
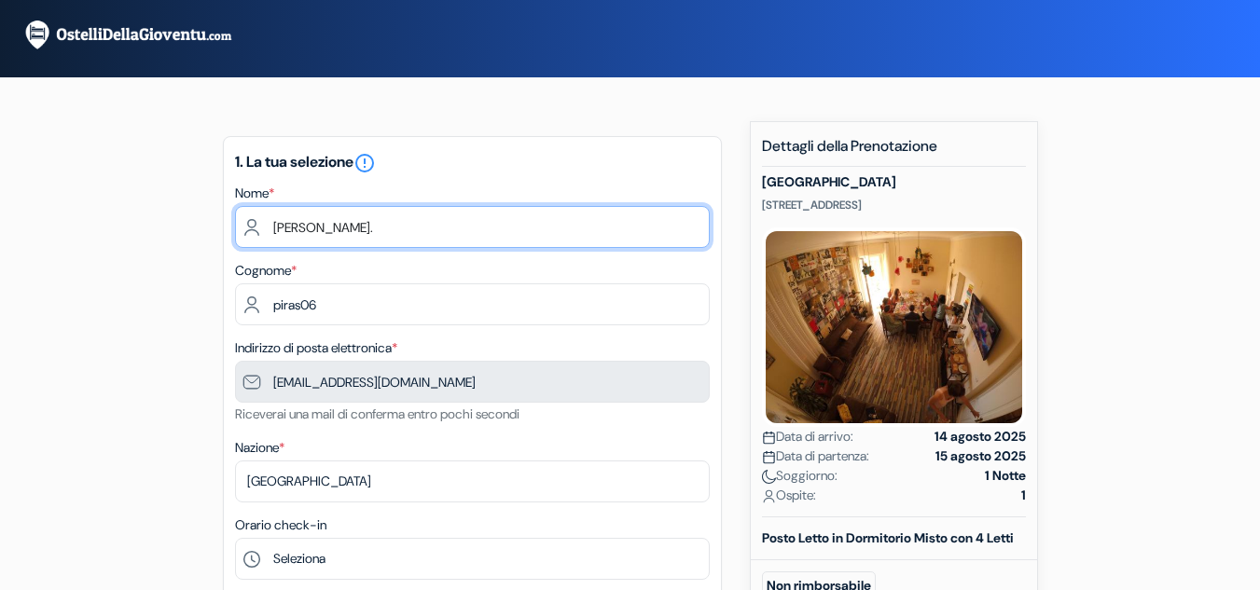
click at [371, 226] on input "[PERSON_NAME]." at bounding box center [472, 227] width 475 height 42
type input "Pietro"
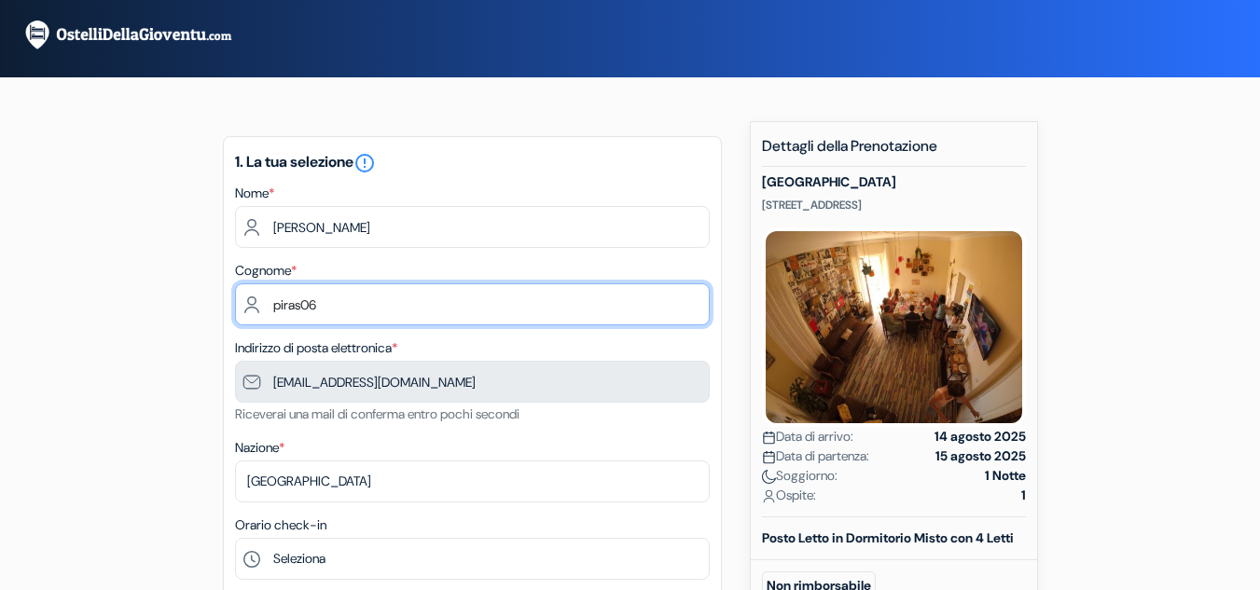
click at [472, 313] on input "piras06" at bounding box center [472, 304] width 475 height 42
type input "p"
type input "Piras"
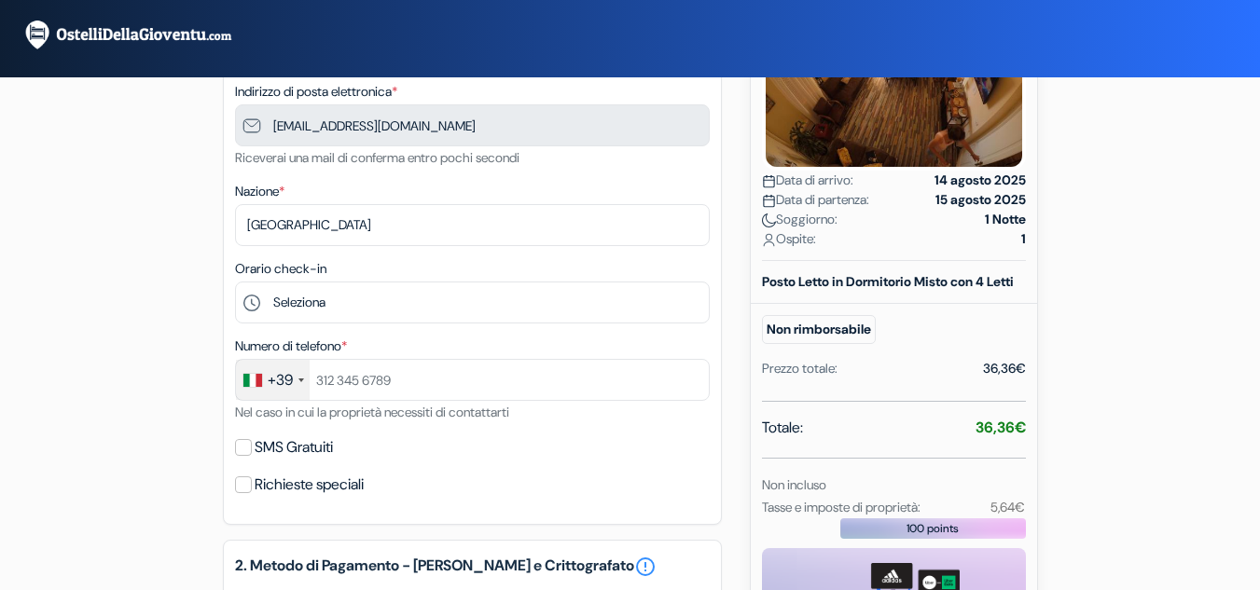
scroll to position [280, 0]
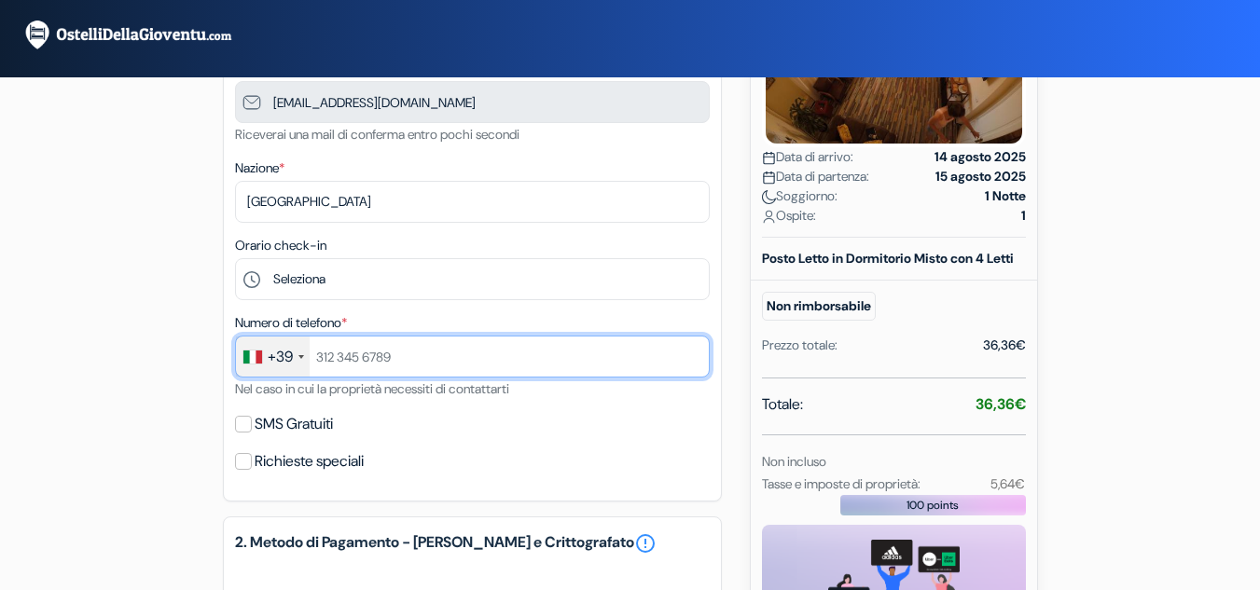
click at [376, 367] on input "text" at bounding box center [472, 357] width 475 height 42
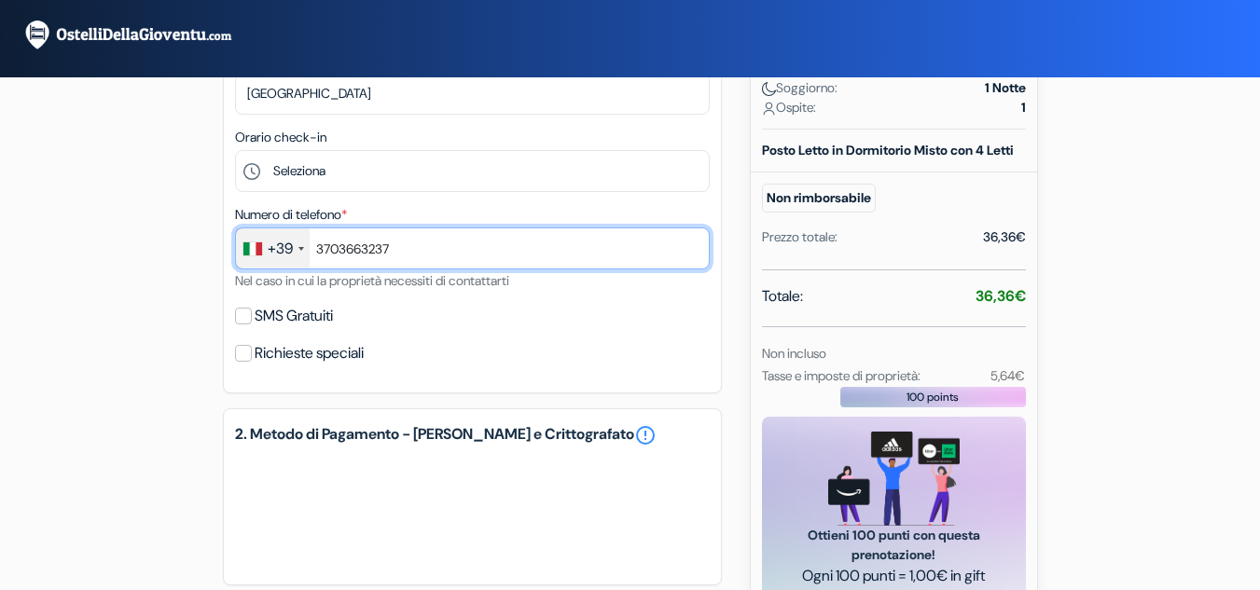
scroll to position [559, 0]
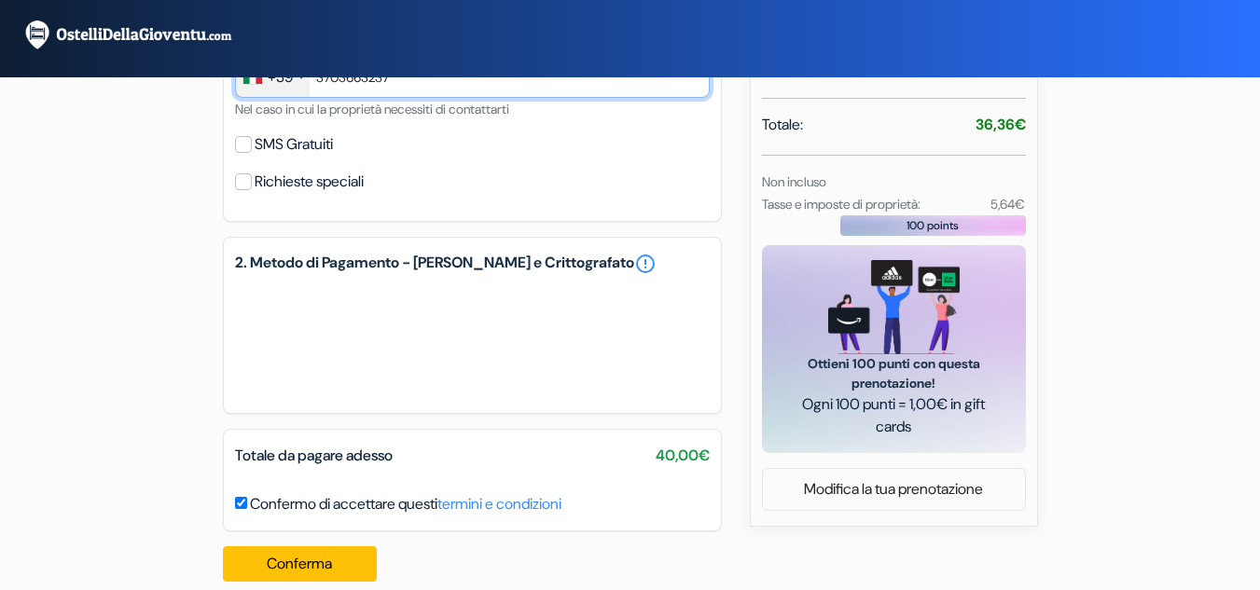
type input "3703663237"
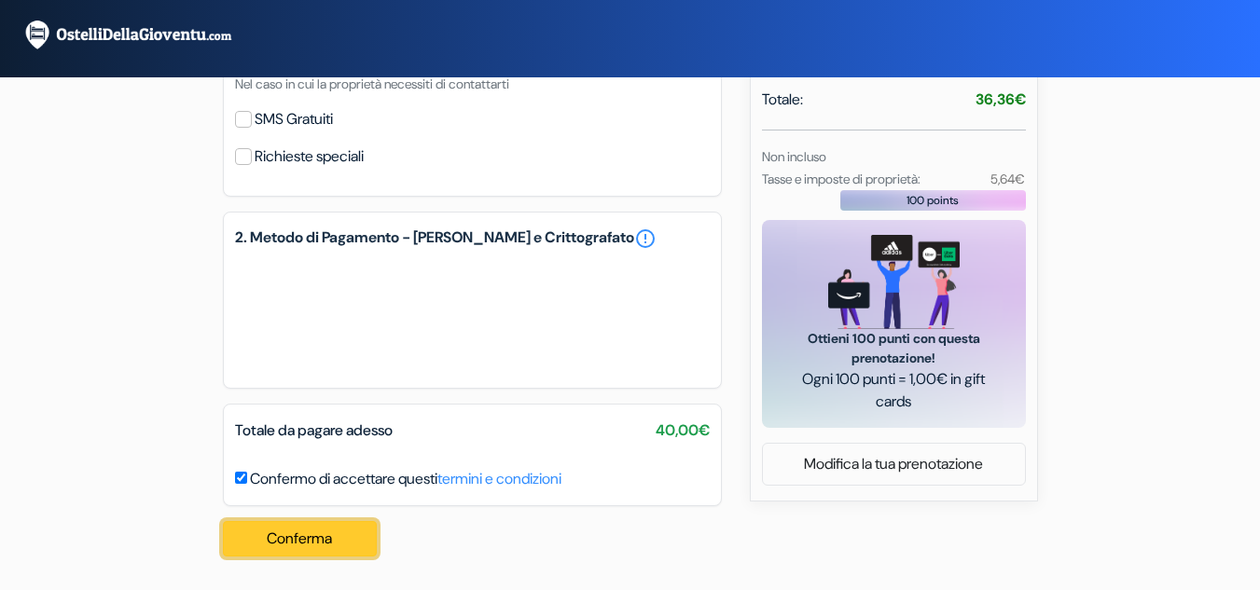
click at [311, 528] on button "Conferma Loading..." at bounding box center [300, 538] width 155 height 35
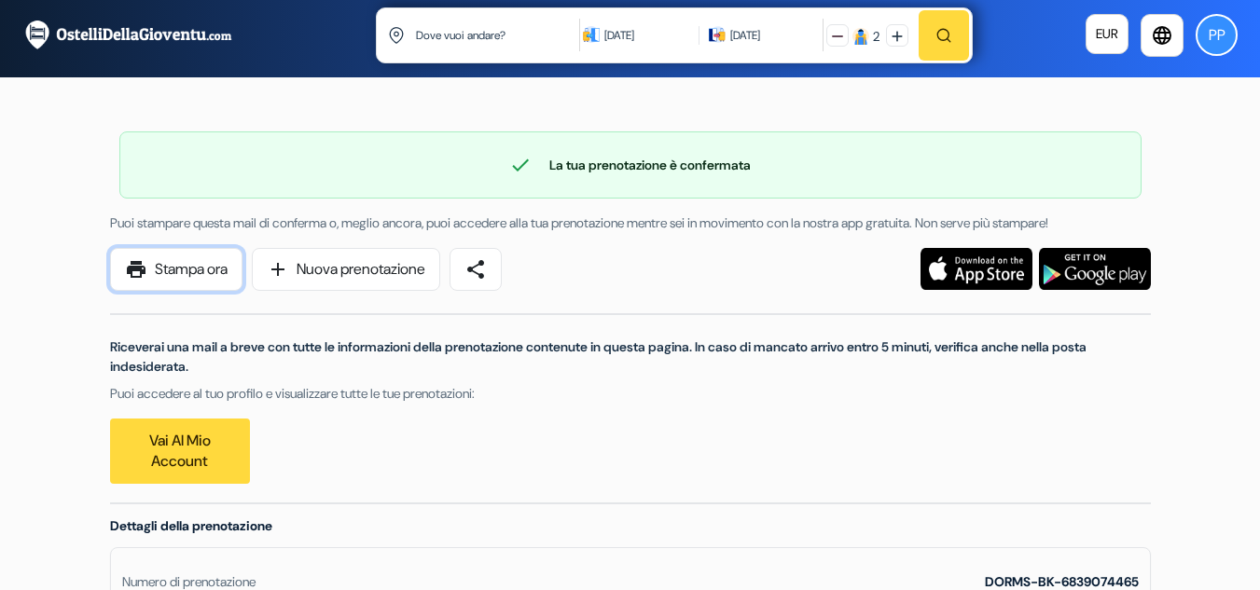
click at [209, 267] on link "print Stampa ora" at bounding box center [176, 269] width 132 height 43
